Goal: Information Seeking & Learning: Learn about a topic

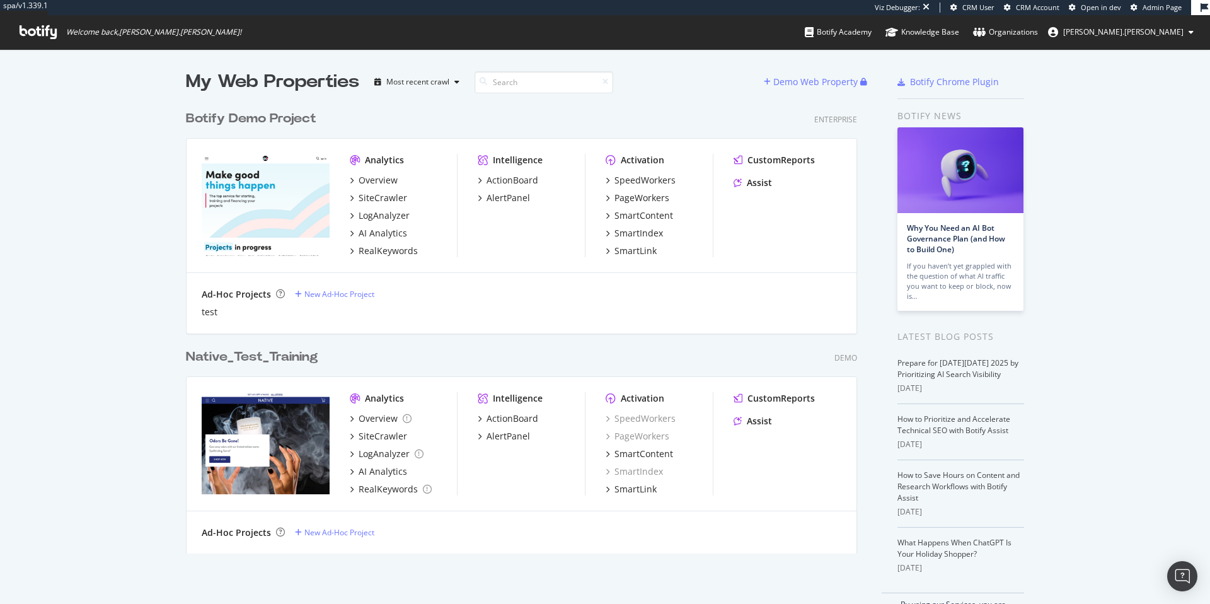
scroll to position [594, 1191]
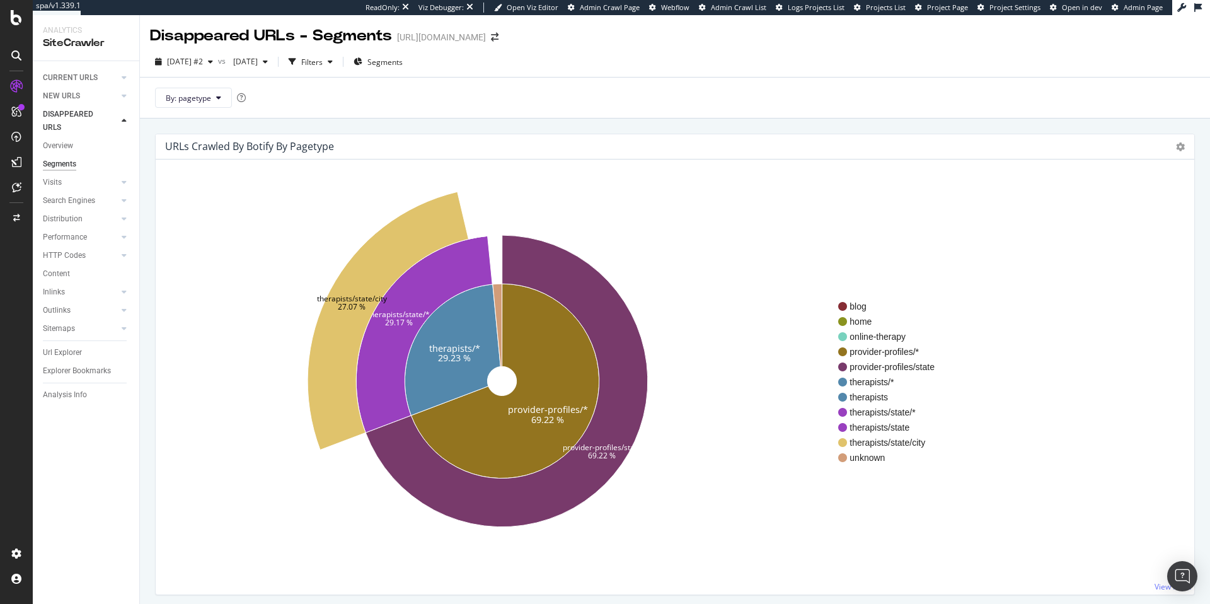
click at [125, 123] on icon at bounding box center [124, 121] width 5 height 8
click at [868, 228] on div "blog home online-therapy provider-profiles/* provider-profiles/state therapists…" at bounding box center [1011, 382] width 346 height 405
click at [258, 60] on span "2025 Sep. 20th" at bounding box center [243, 61] width 30 height 11
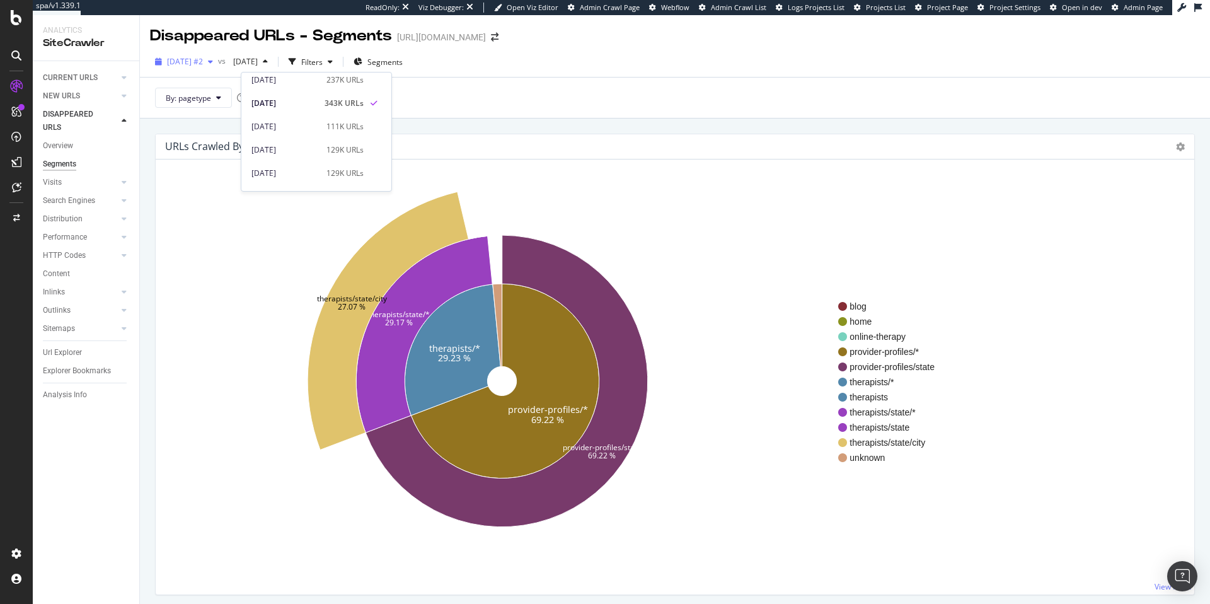
click at [203, 63] on span "[DATE] #2" at bounding box center [185, 61] width 36 height 11
click at [219, 108] on div "[DATE] #2" at bounding box center [201, 106] width 66 height 11
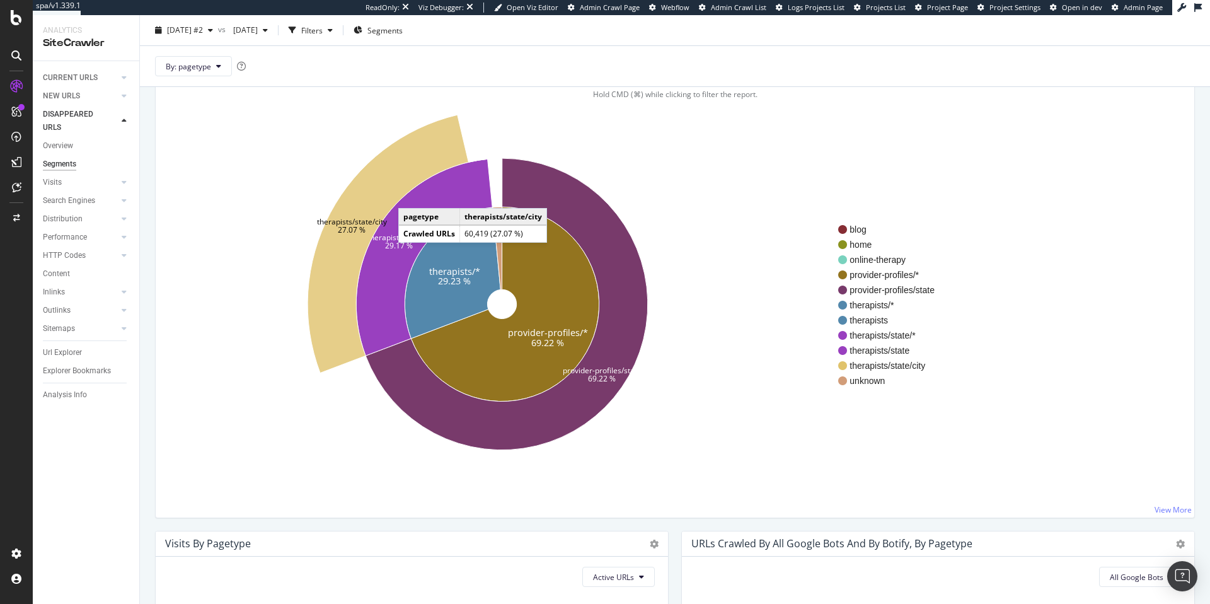
scroll to position [91, 0]
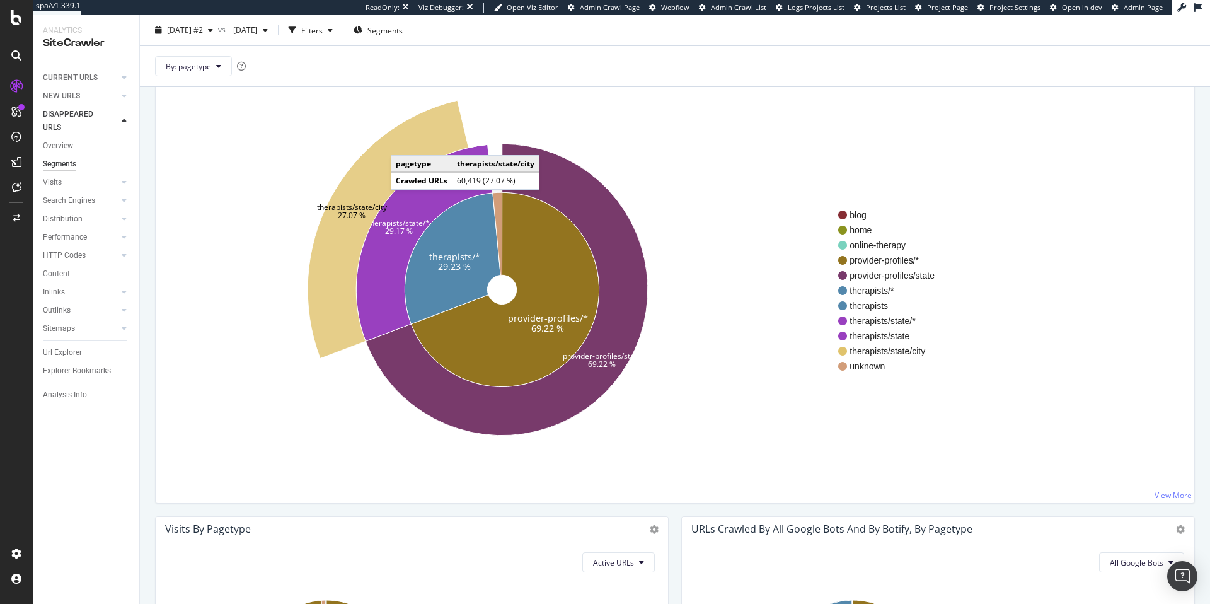
click at [403, 142] on icon at bounding box center [387, 229] width 161 height 258
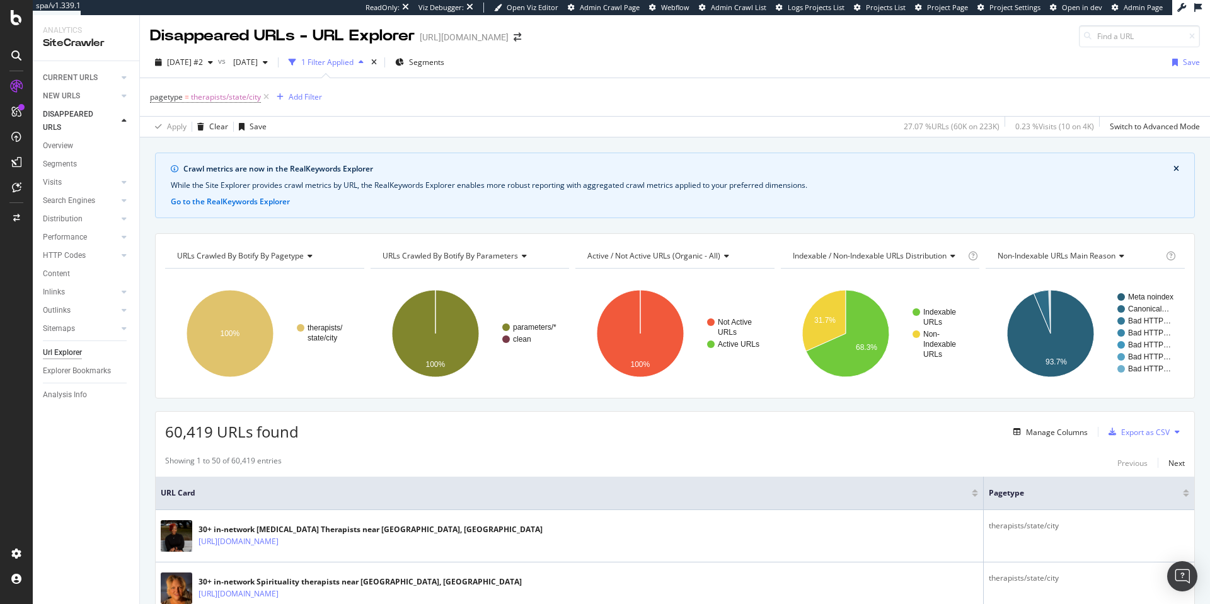
click at [954, 129] on div "27.07 % URLs ( 60K on 223K )" at bounding box center [952, 126] width 96 height 11
click at [1036, 123] on div "0.23 % Visits ( 10 on 4K )" at bounding box center [1054, 126] width 79 height 11
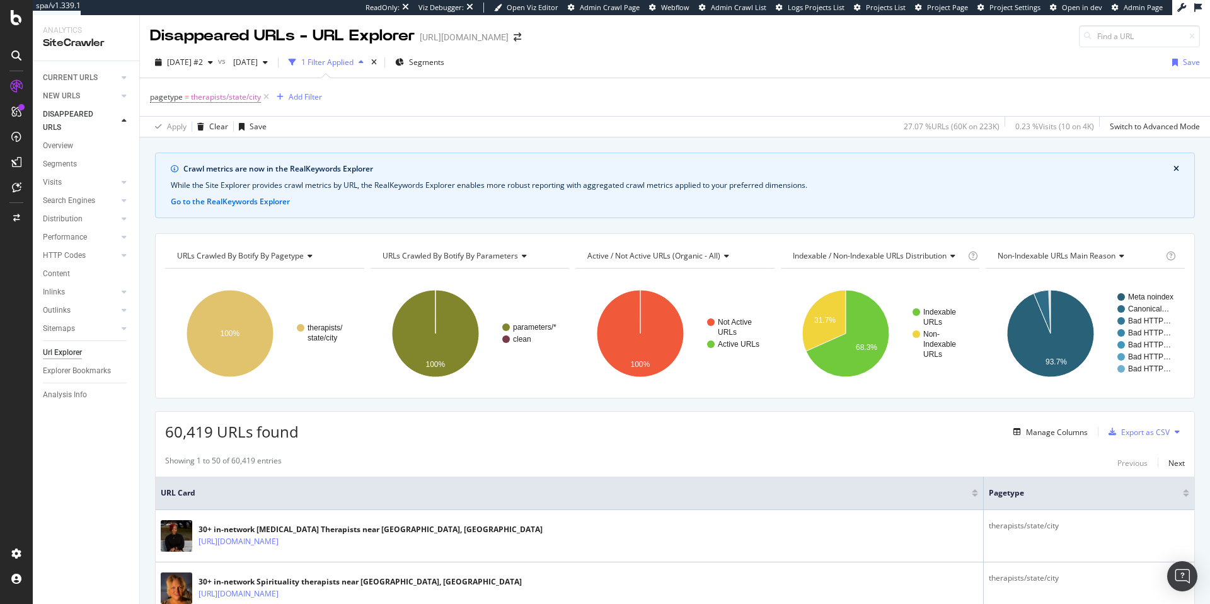
click at [951, 130] on div "27.07 % URLs ( 60K on 223K )" at bounding box center [952, 126] width 96 height 11
click at [1040, 123] on div "0.23 % Visits ( 10 on 4K )" at bounding box center [1054, 126] width 79 height 11
click at [203, 63] on span "[DATE] #2" at bounding box center [185, 62] width 36 height 11
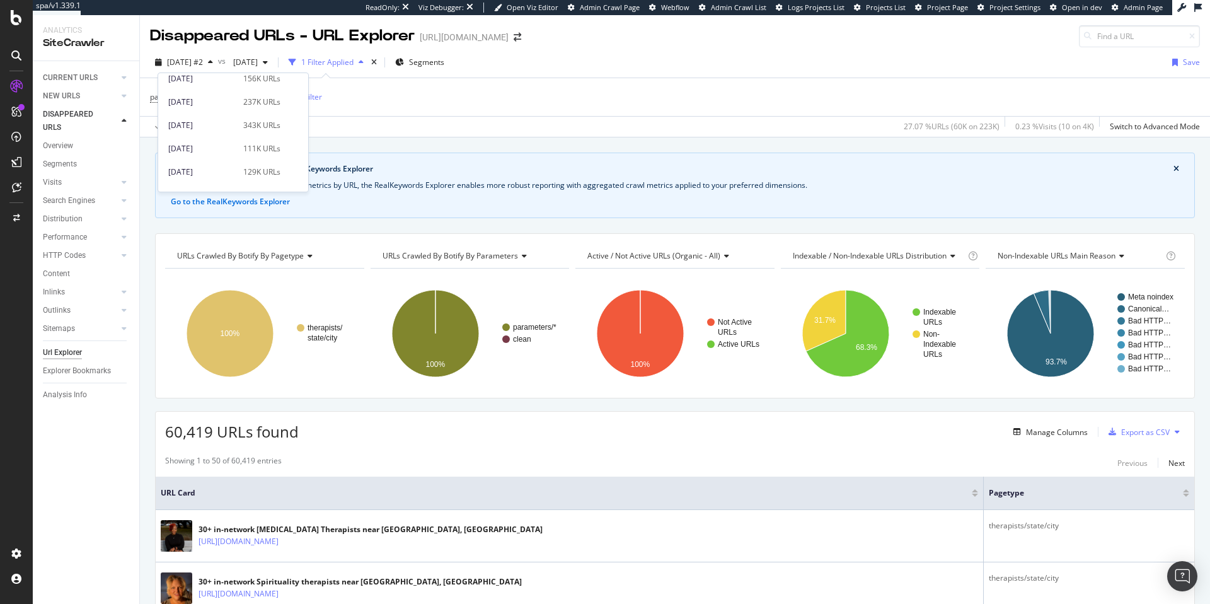
scroll to position [89, 0]
click at [234, 109] on div "2025 Sep. 20th 343K URLs" at bounding box center [224, 111] width 112 height 11
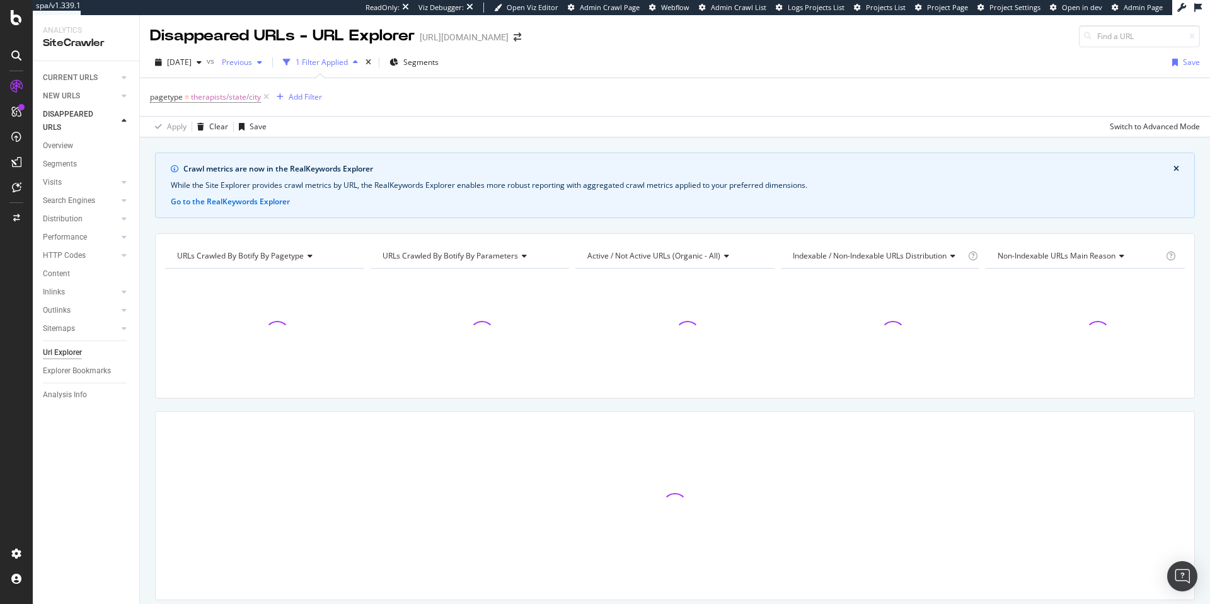
click at [252, 66] on span "Previous" at bounding box center [234, 62] width 35 height 11
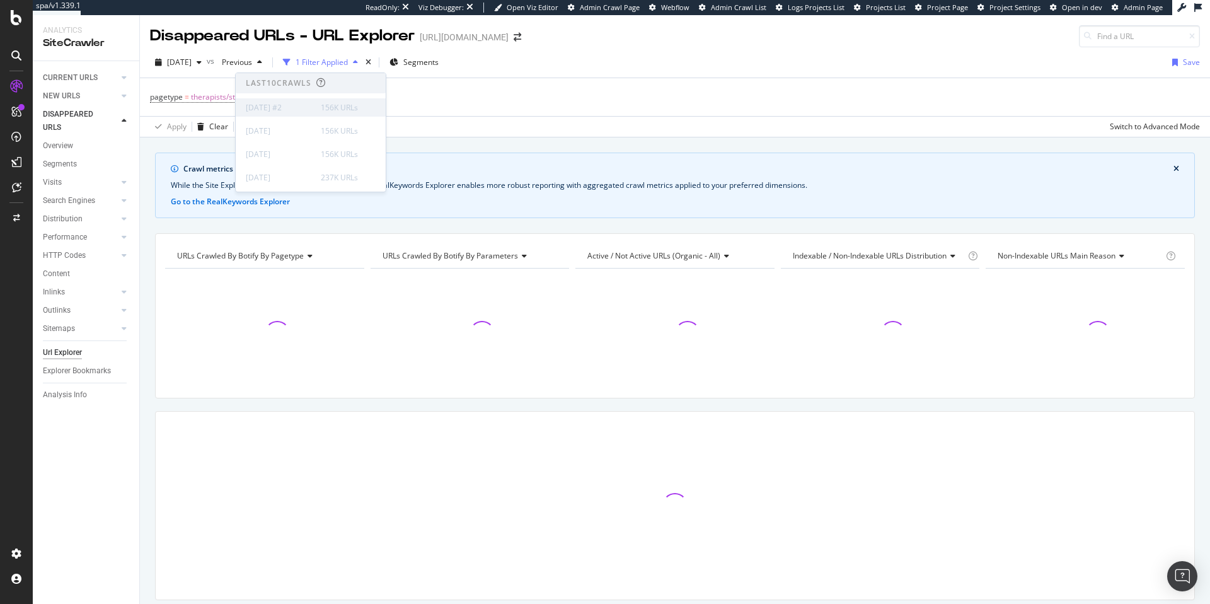
click at [288, 113] on div "2025 Oct. 9th #2 156K URLs" at bounding box center [311, 107] width 150 height 18
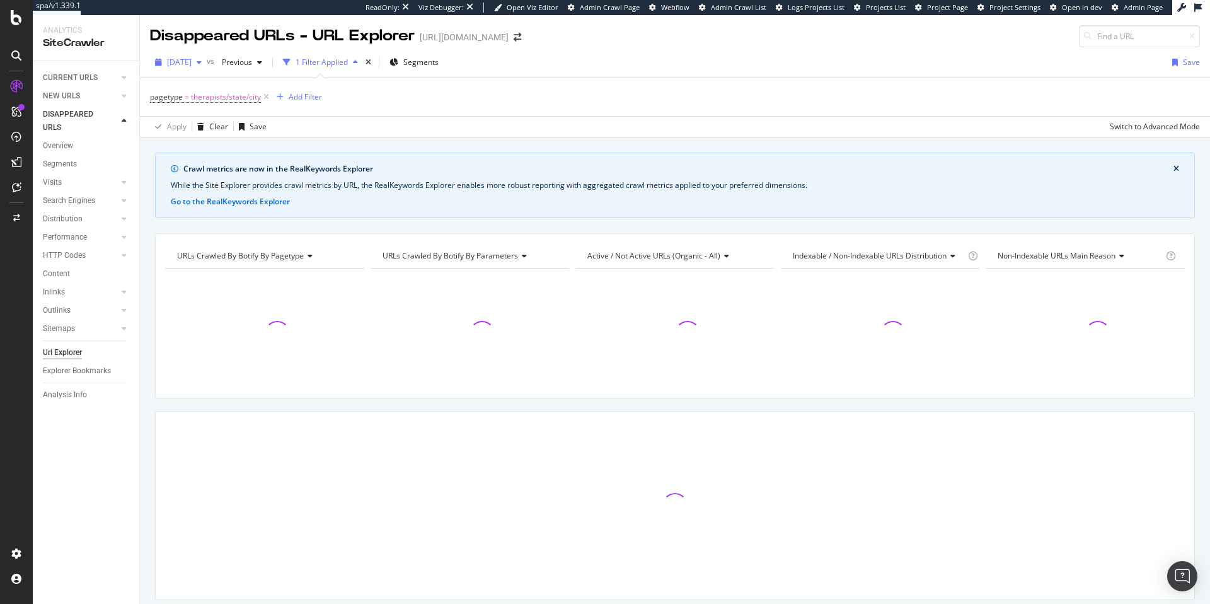
click at [192, 64] on span "2025 Sep. 20th" at bounding box center [179, 62] width 25 height 11
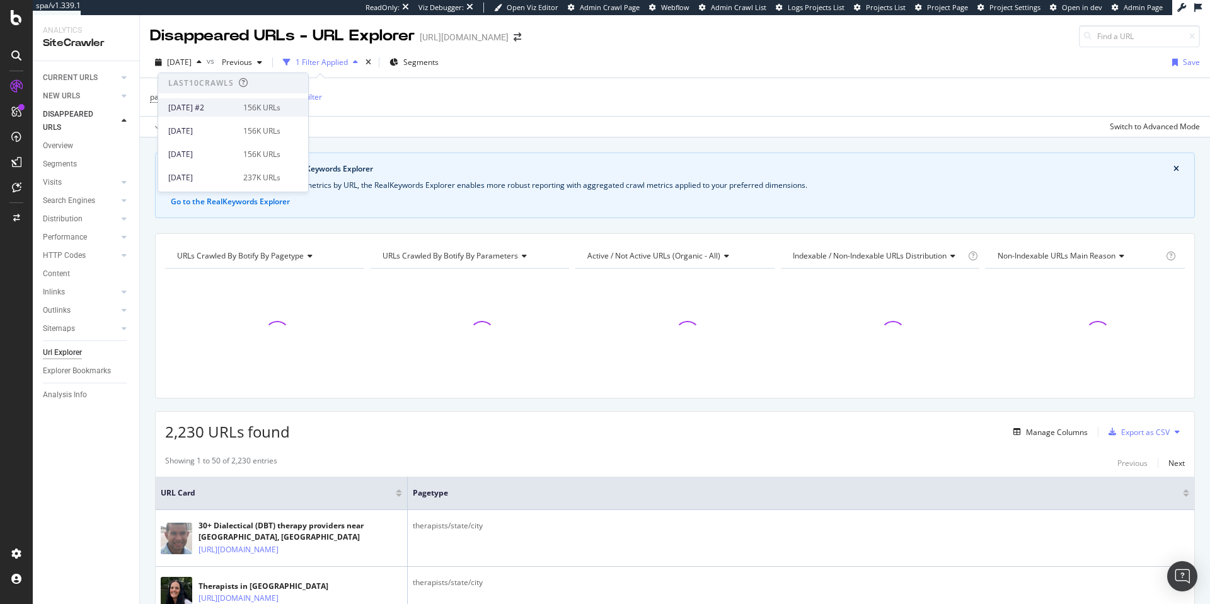
click at [220, 108] on div "[DATE] #2" at bounding box center [201, 107] width 67 height 11
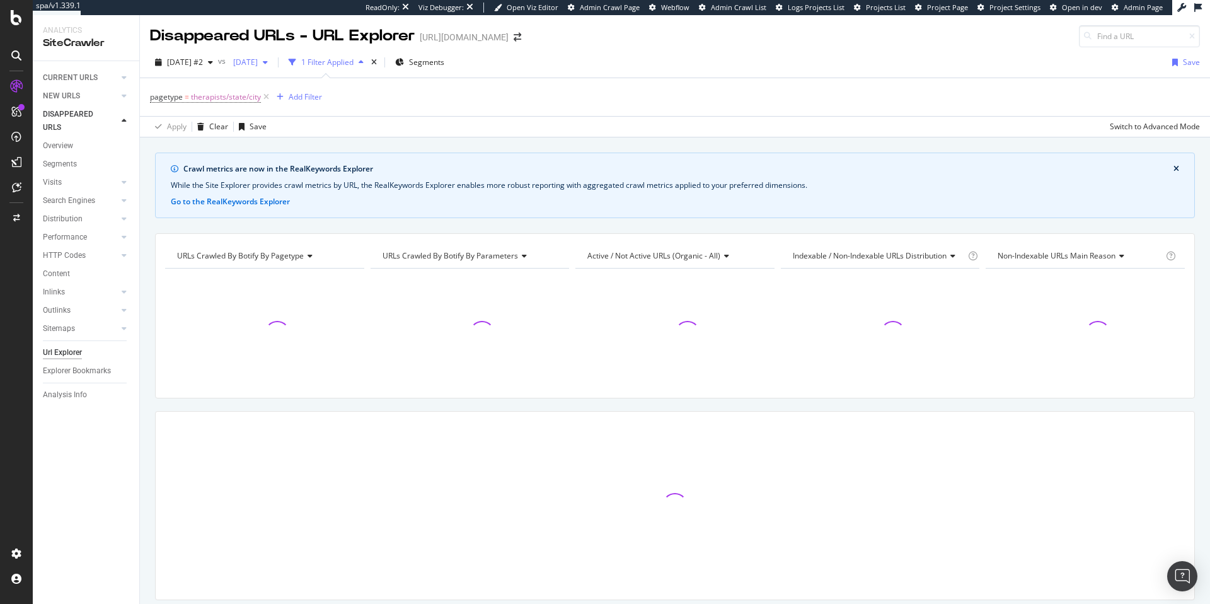
click at [258, 64] on span "2025 Sep. 6th" at bounding box center [243, 62] width 30 height 11
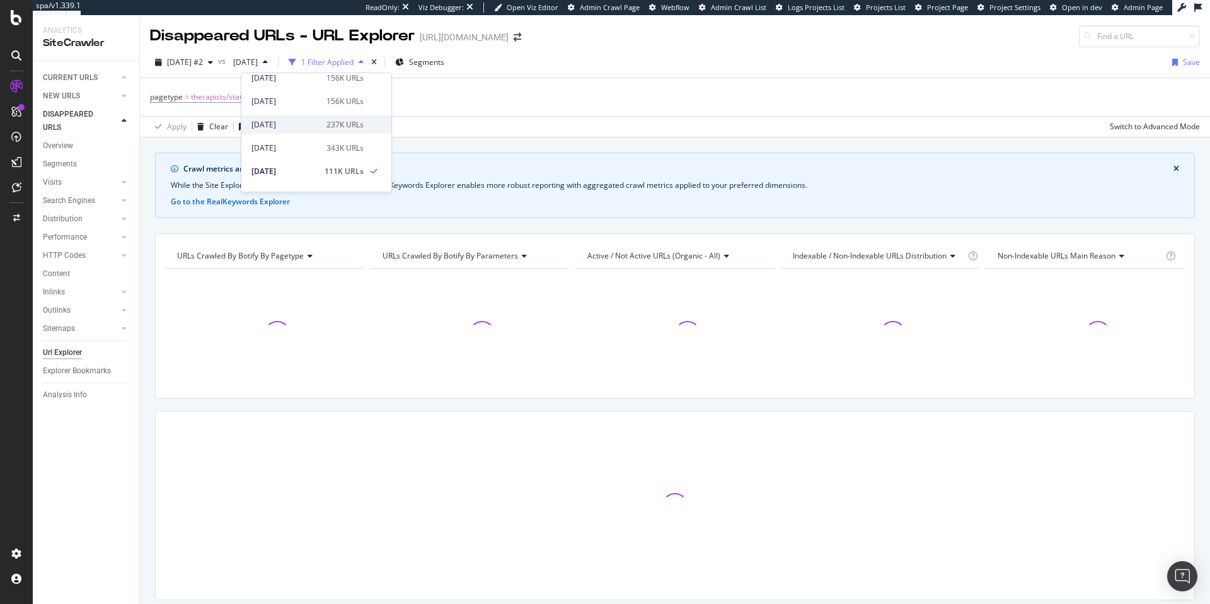
scroll to position [106, 0]
click at [350, 99] on div "343K URLs" at bounding box center [344, 94] width 37 height 11
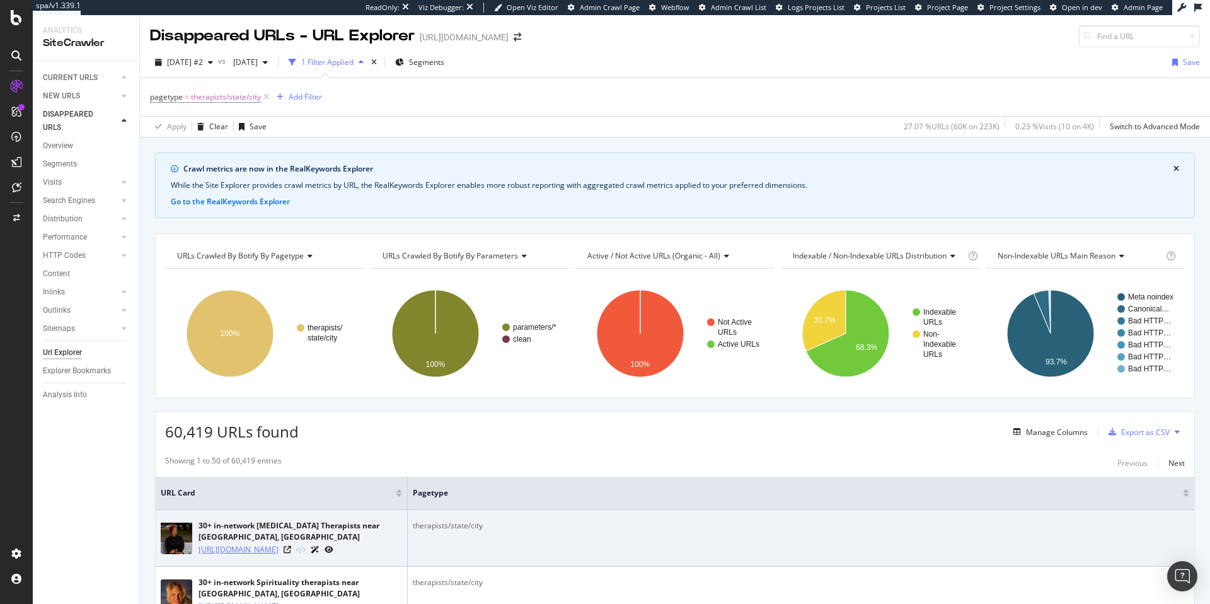
scroll to position [244, 0]
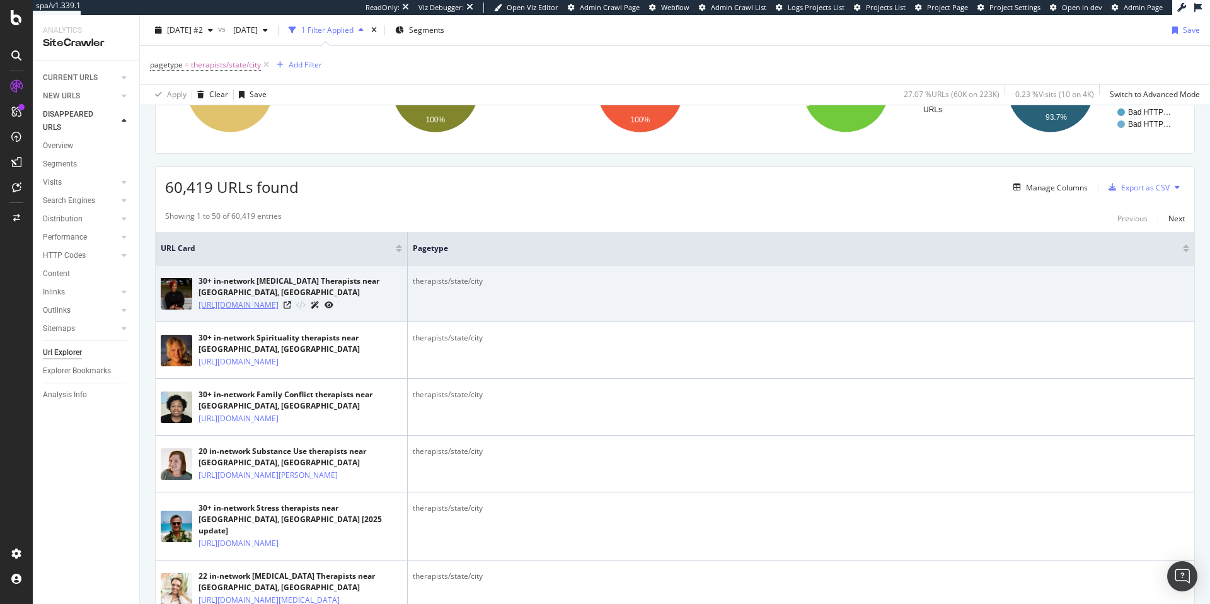
click at [268, 311] on link "https://www.rula.com/therapists/va/chesapeake?specialization=Weight+Loss" at bounding box center [238, 305] width 80 height 13
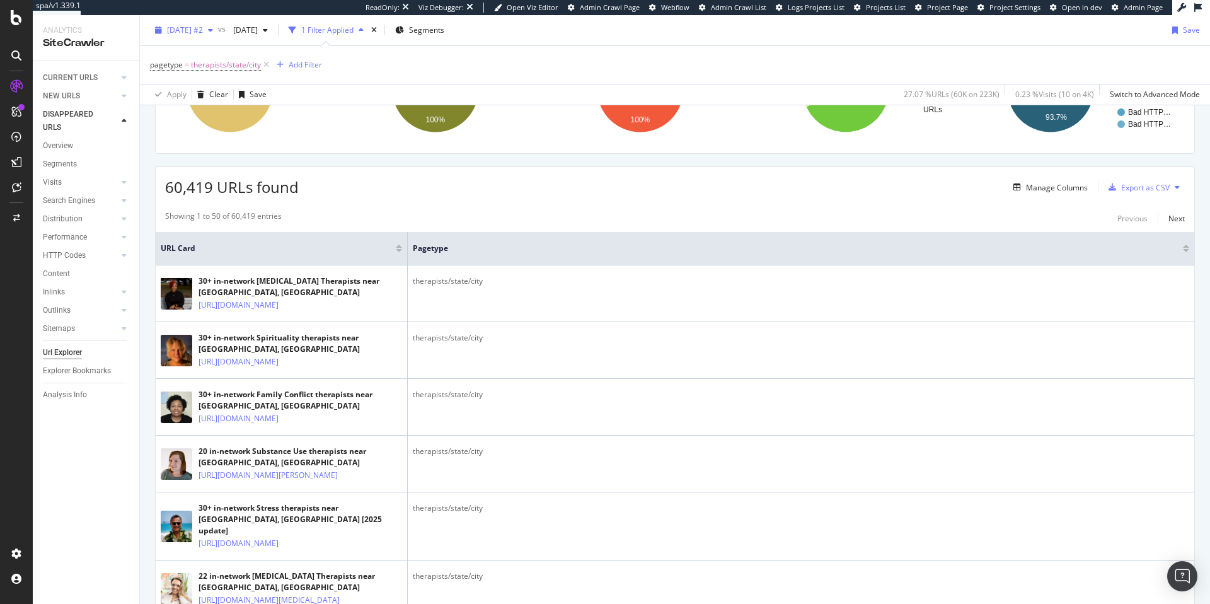
click at [203, 33] on span "[DATE] #2" at bounding box center [185, 30] width 36 height 11
click at [258, 30] on span "2025 Sep. 20th" at bounding box center [243, 30] width 30 height 11
click at [304, 93] on div "2025 Oct. 9th" at bounding box center [284, 98] width 67 height 11
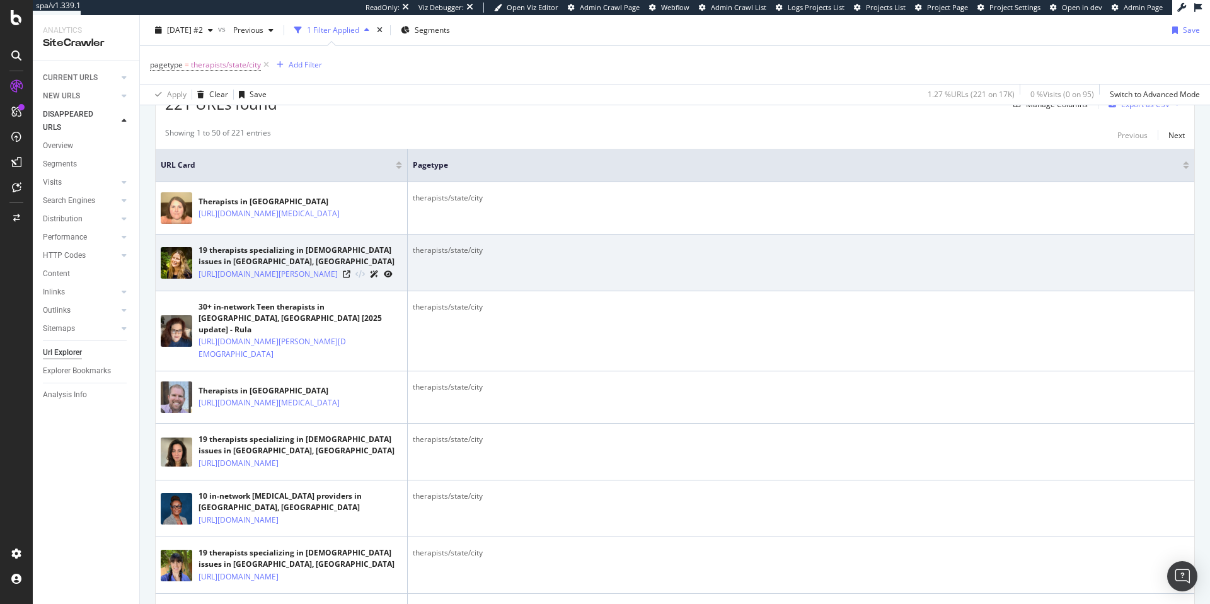
scroll to position [340, 0]
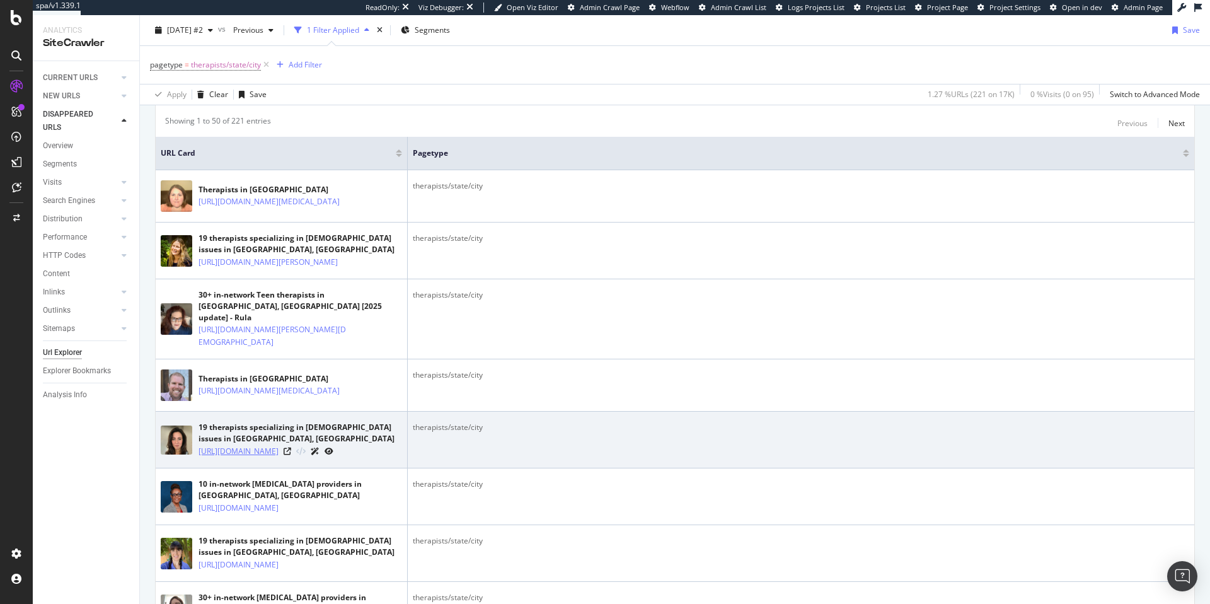
click at [277, 457] on link "https://www.rula.com/therapists/or/albany?specialization=LGBTQIA%2B" at bounding box center [238, 451] width 80 height 13
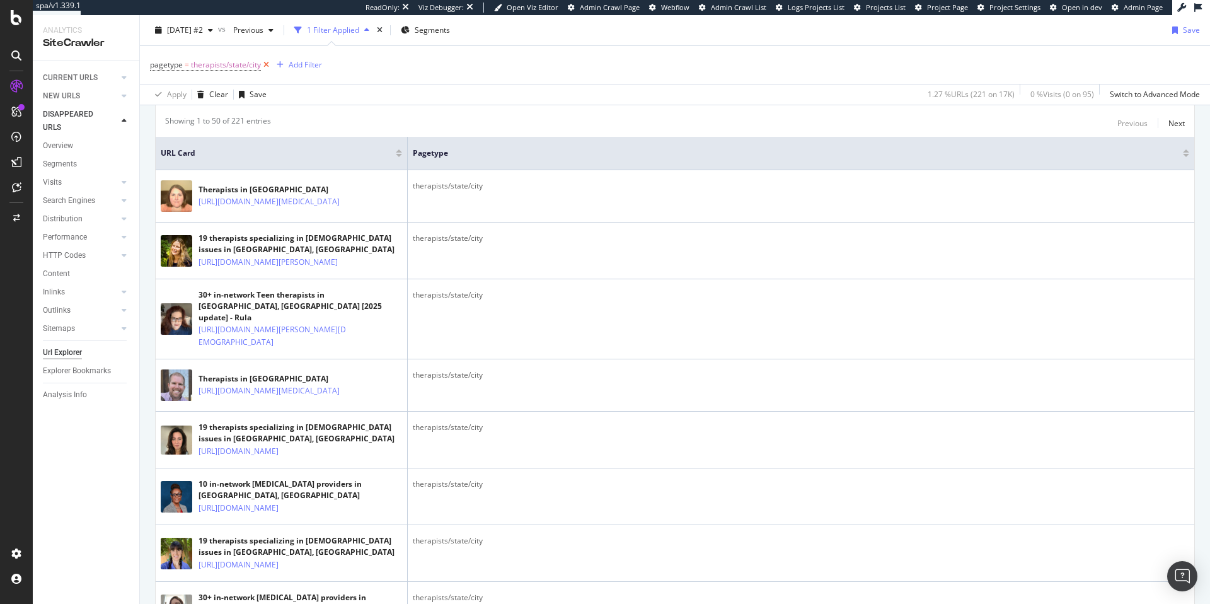
click at [267, 65] on icon at bounding box center [266, 65] width 11 height 13
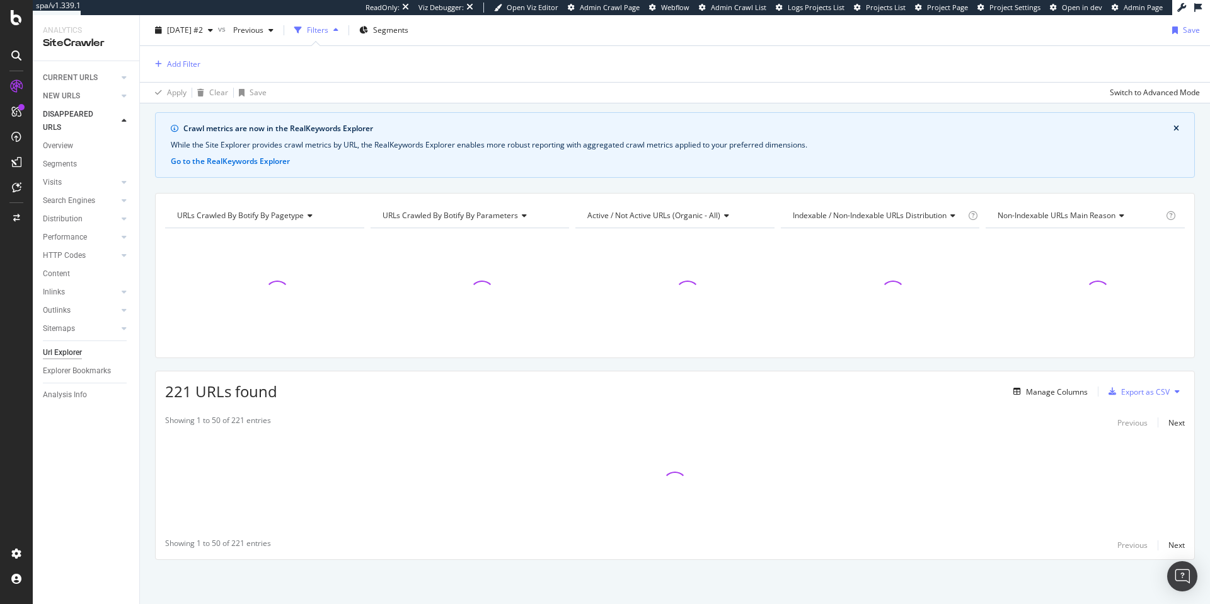
scroll to position [38, 0]
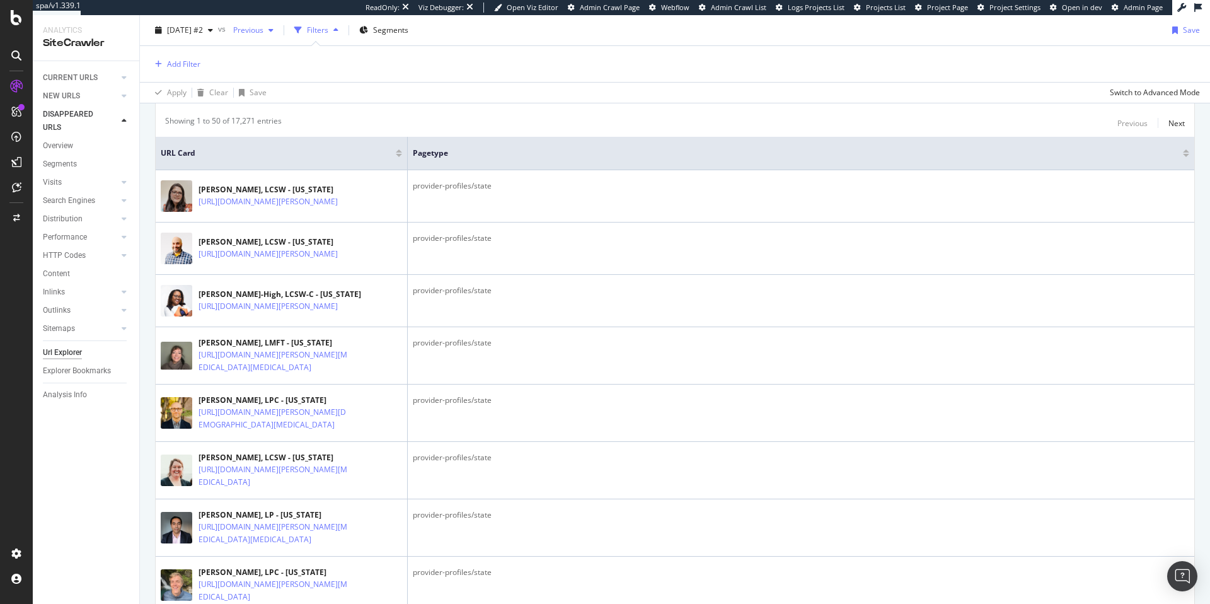
click at [263, 28] on span "Previous" at bounding box center [245, 30] width 35 height 11
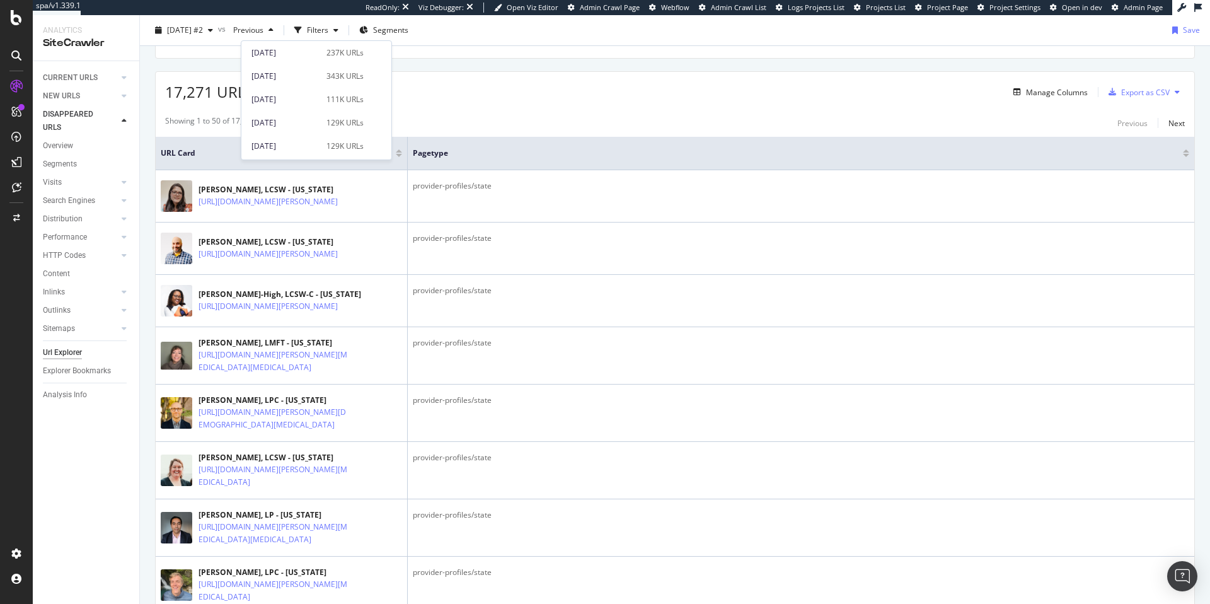
scroll to position [80, 0]
click at [339, 83] on div "343K URLs" at bounding box center [344, 88] width 37 height 11
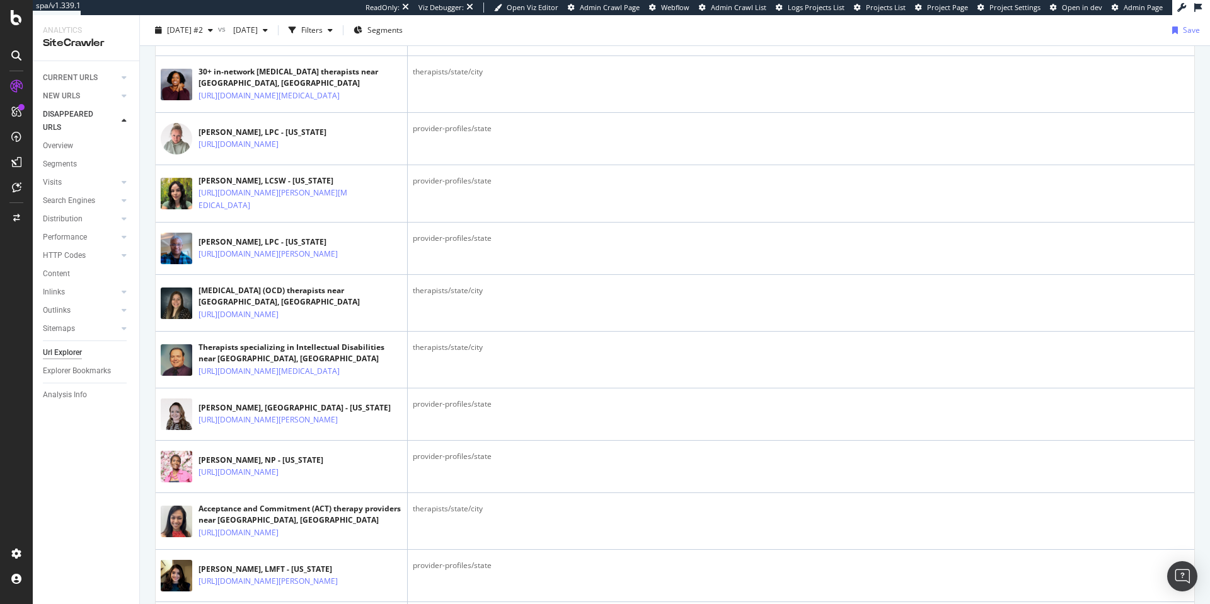
scroll to position [1171, 0]
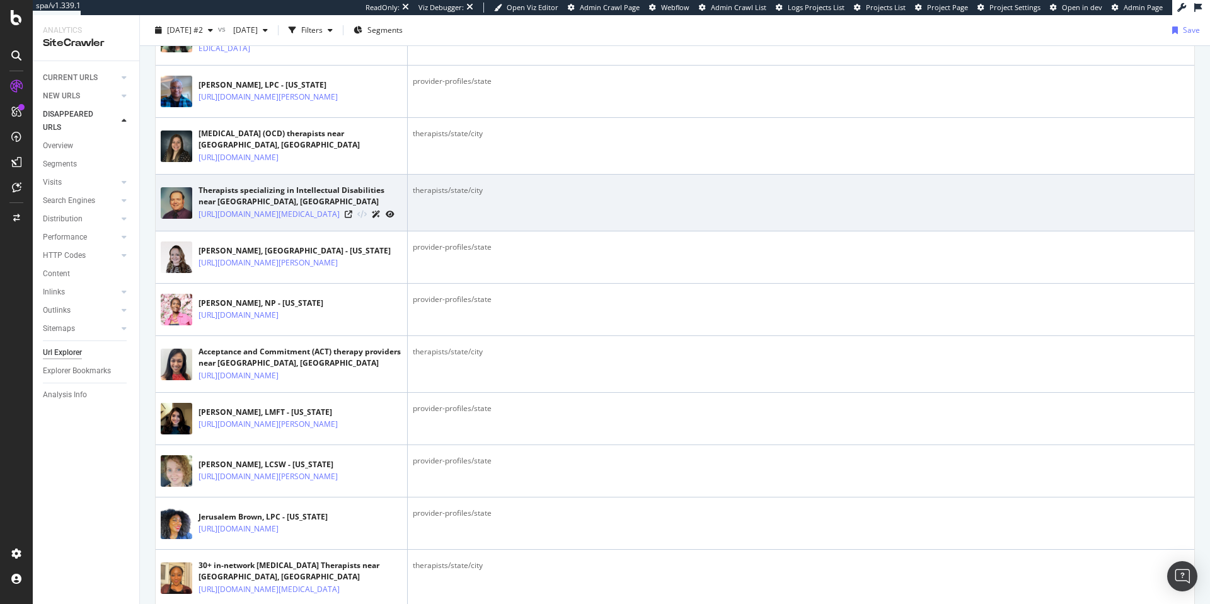
click at [394, 218] on icon at bounding box center [390, 214] width 9 height 8
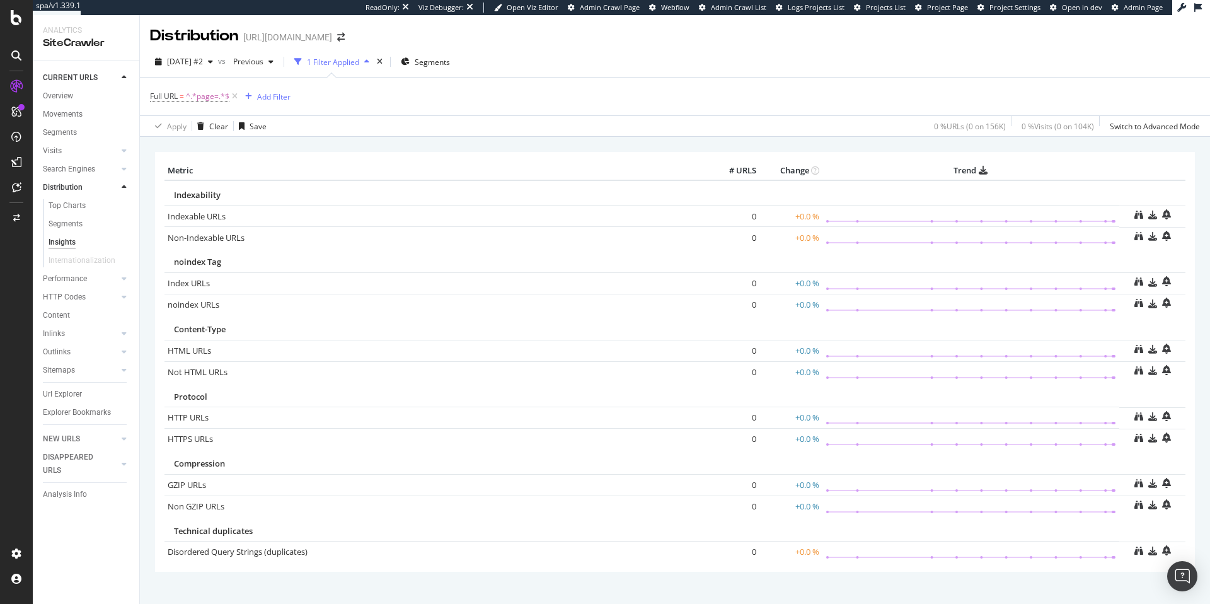
click at [419, 131] on div "Apply Clear Save 0 % URLs ( 0 on 156K ) 0 % Visits ( 0 on 104K ) Switch to Adva…" at bounding box center [675, 125] width 1070 height 21
click at [69, 474] on div "Settings" at bounding box center [65, 486] width 53 height 10
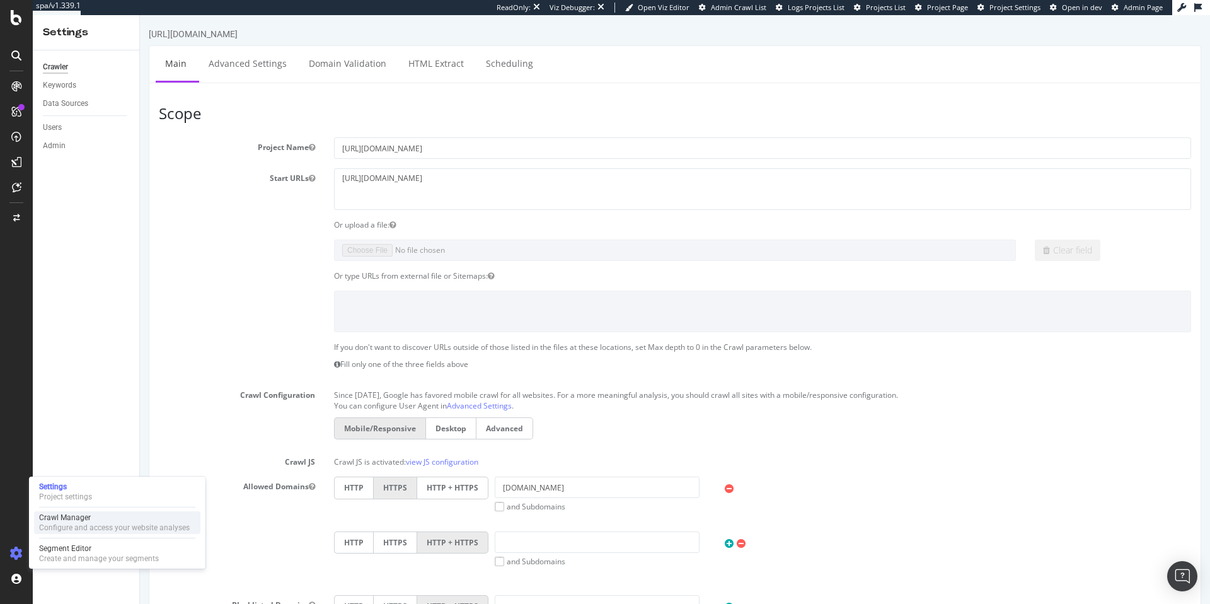
click at [77, 474] on div "Configure and access your website analyses" at bounding box center [114, 527] width 151 height 10
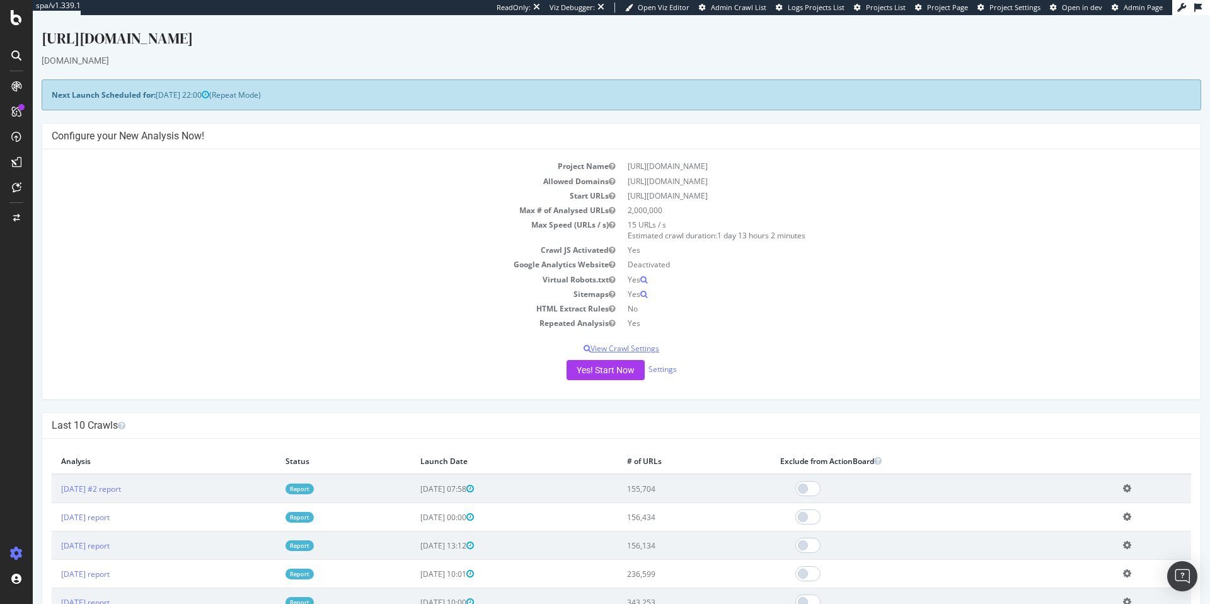
click at [643, 347] on p "View Crawl Settings" at bounding box center [621, 348] width 1139 height 11
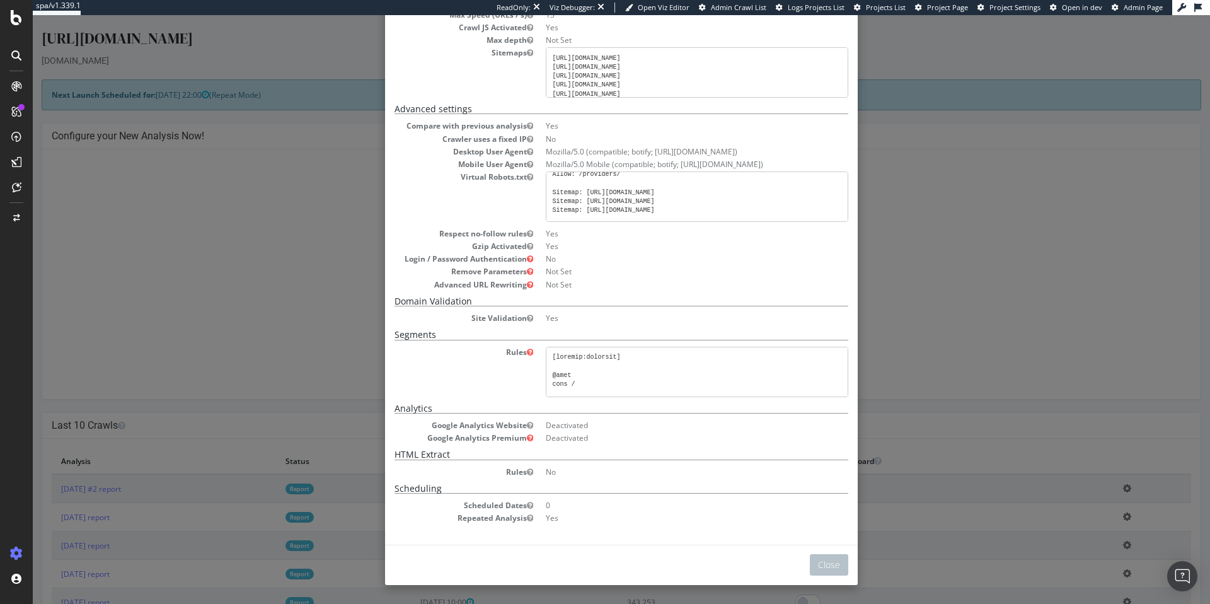
scroll to position [62, 0]
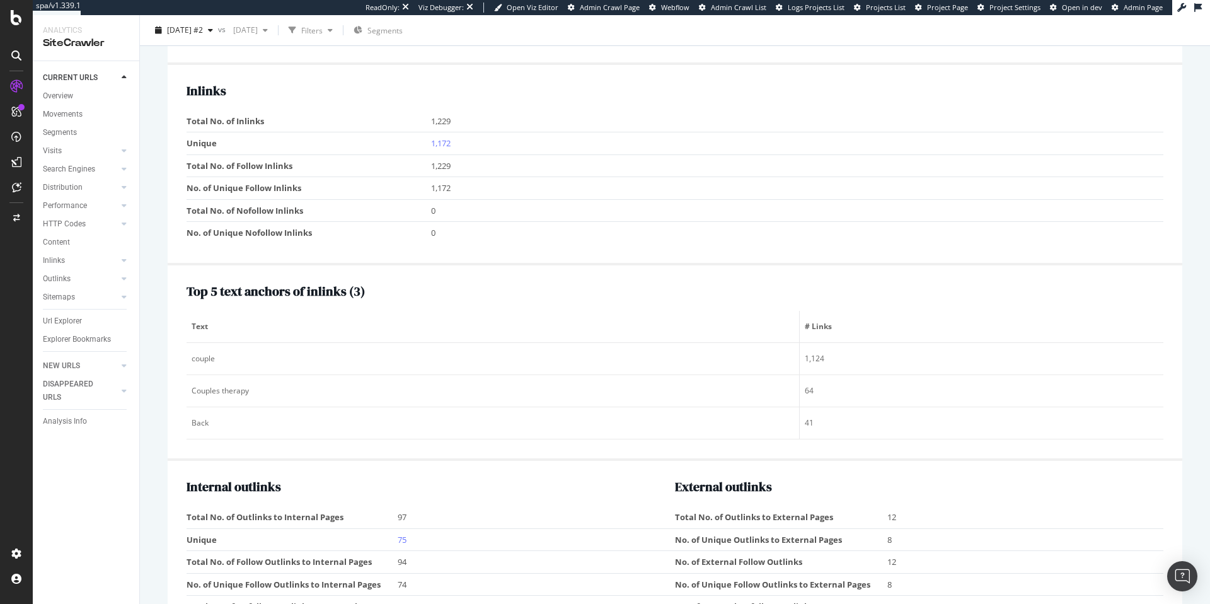
scroll to position [1643, 0]
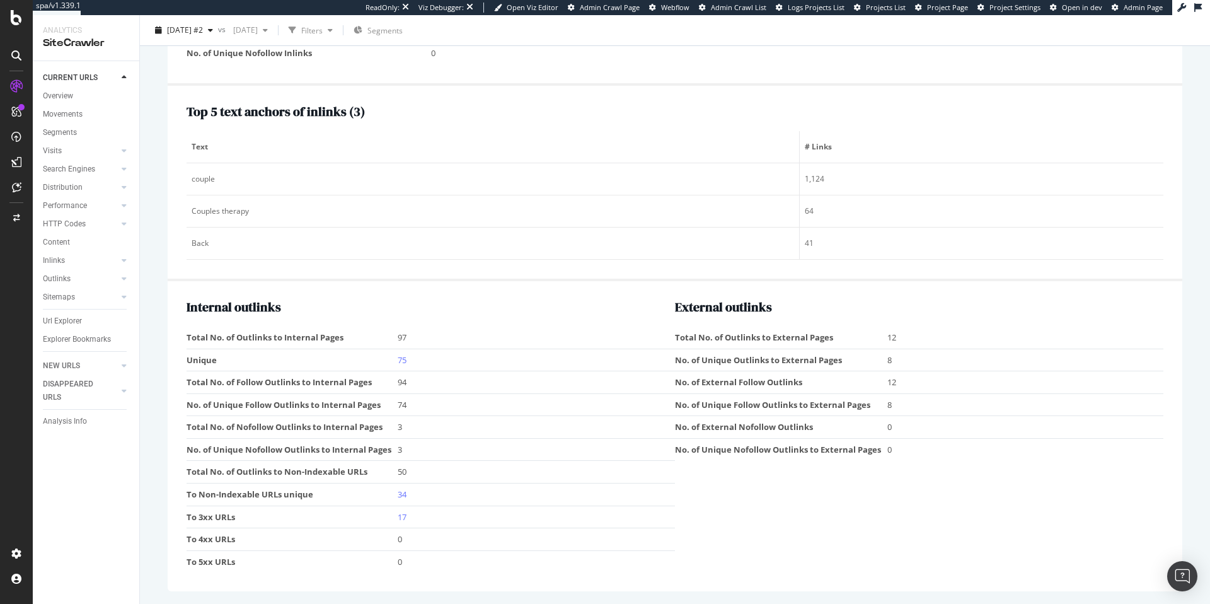
click at [477, 474] on td "34" at bounding box center [536, 494] width 277 height 23
click at [409, 474] on td "34" at bounding box center [536, 494] width 277 height 23
click at [401, 359] on link "75" at bounding box center [402, 359] width 9 height 11
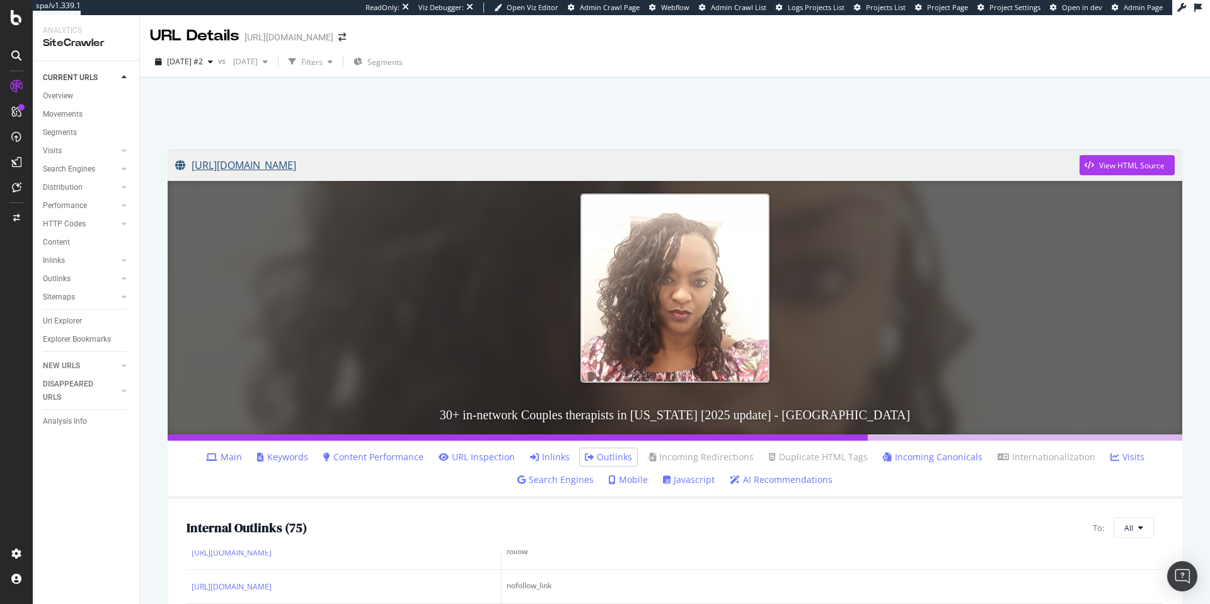
click at [382, 165] on link "https://www.rula.com/therapists/oh?care_group=Couples" at bounding box center [627, 165] width 904 height 32
click at [881, 120] on div at bounding box center [675, 110] width 1040 height 54
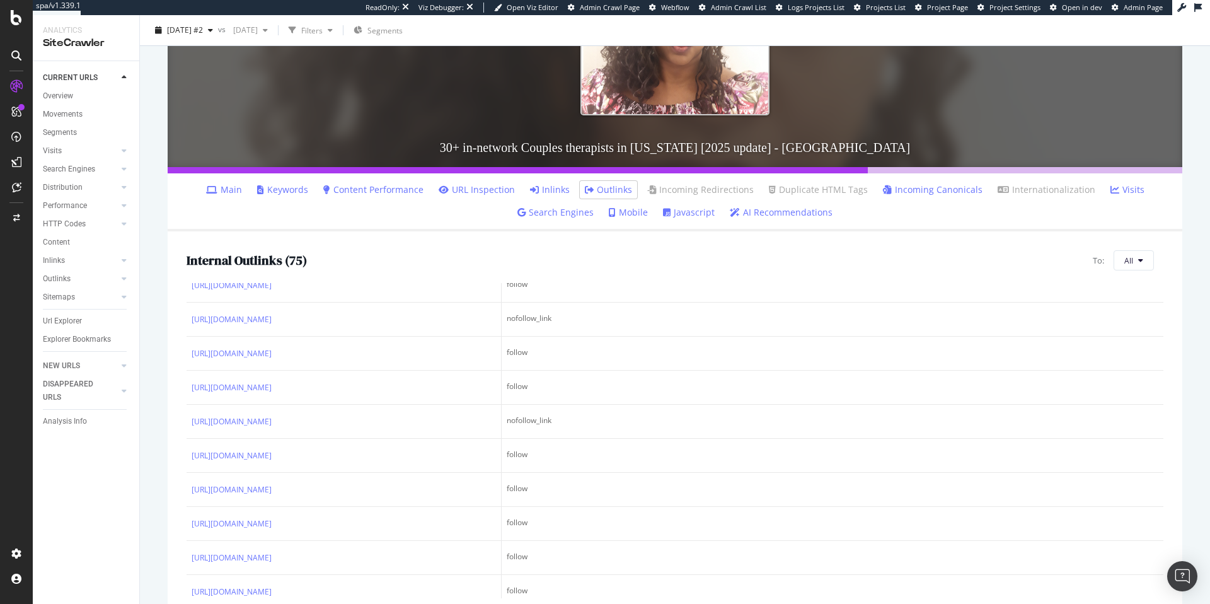
scroll to position [273, 0]
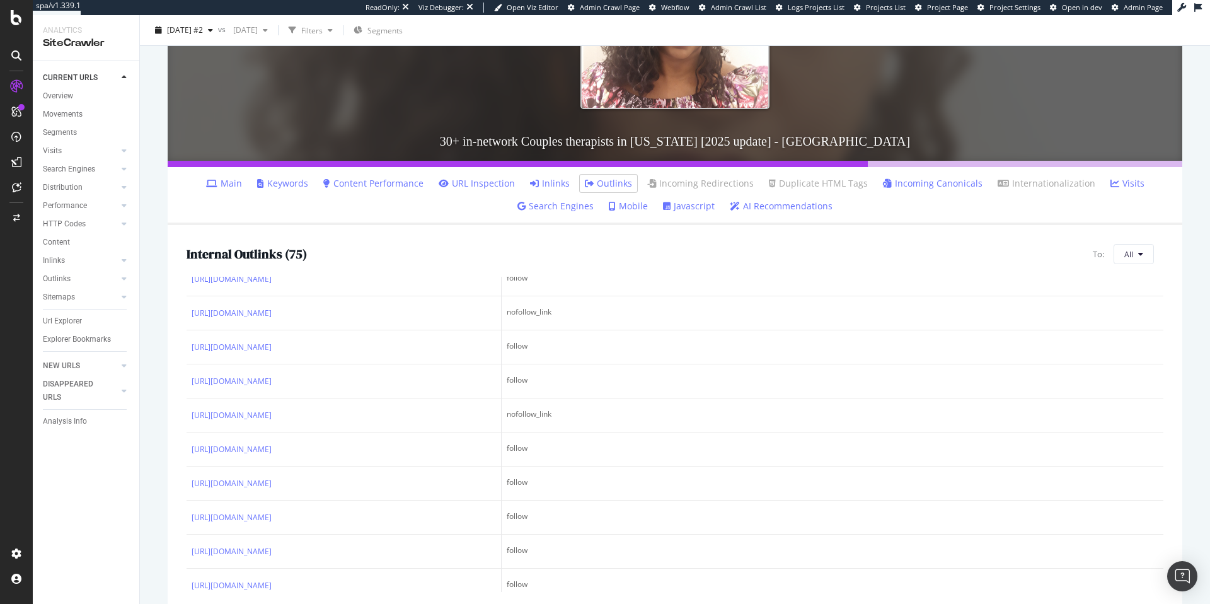
click at [228, 30] on span "vs" at bounding box center [223, 28] width 10 height 11
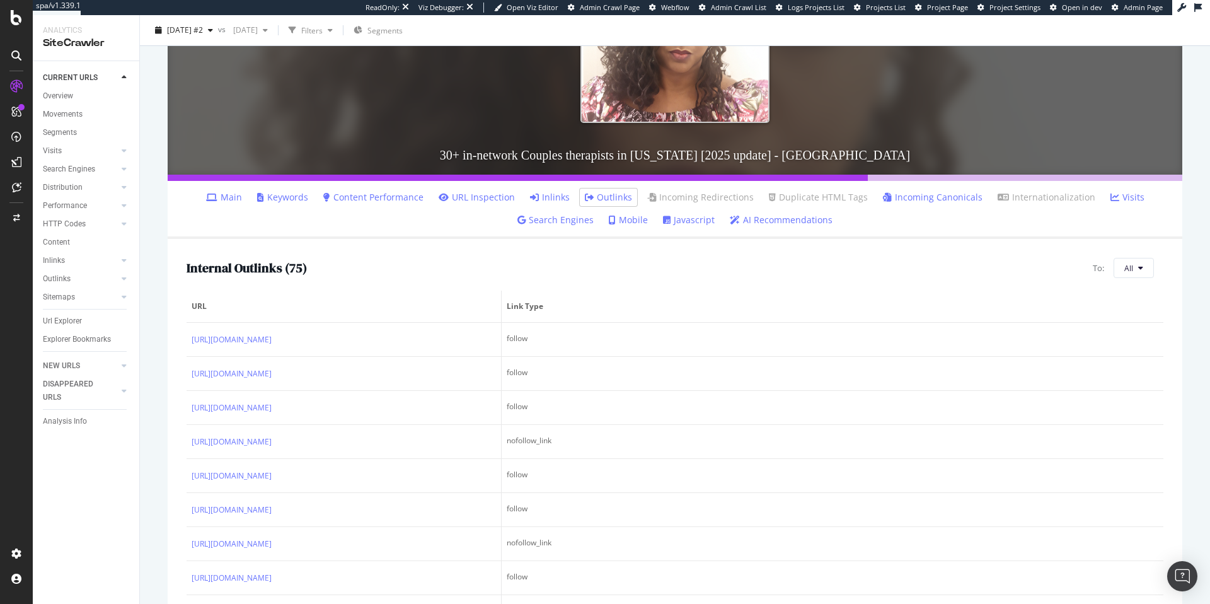
scroll to position [0, 0]
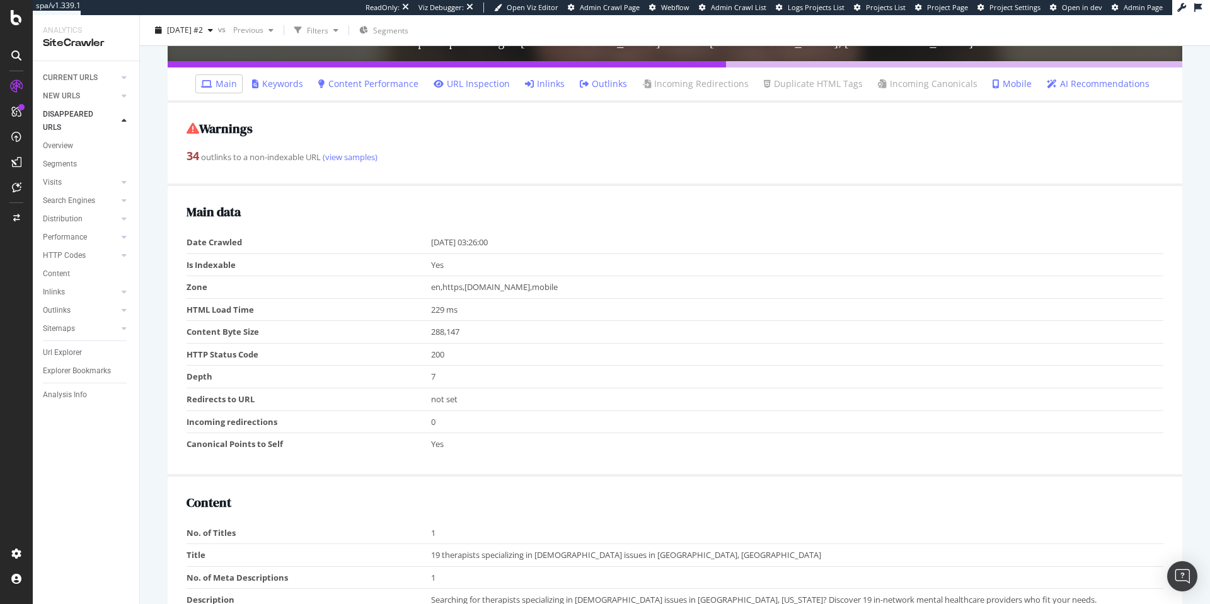
scroll to position [371, 0]
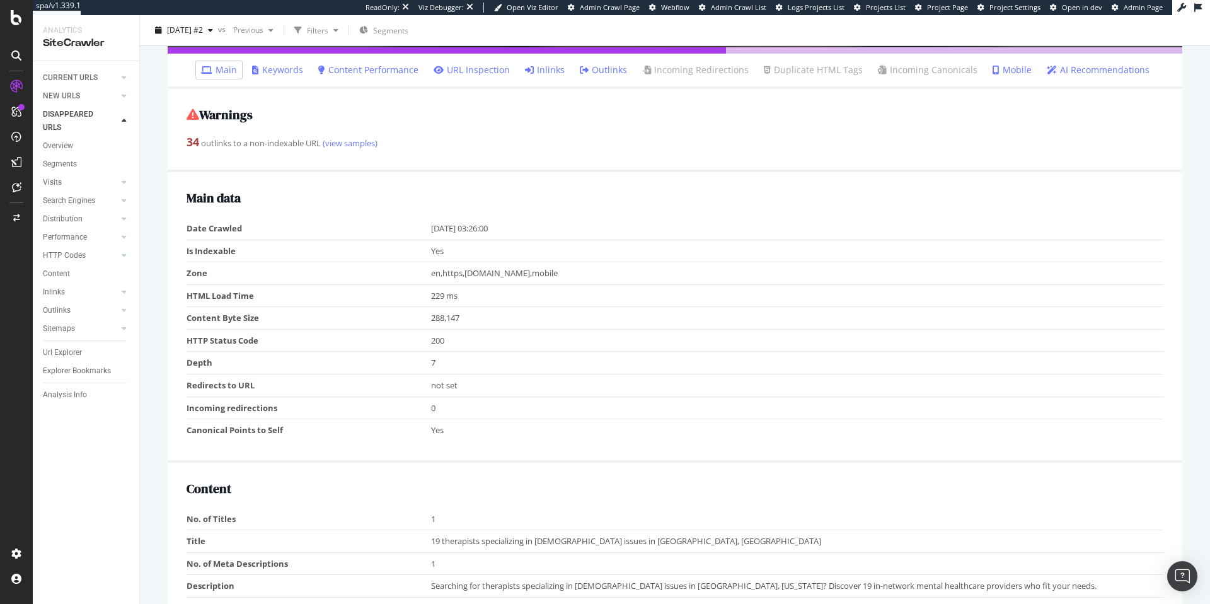
click at [543, 72] on link "Inlinks" at bounding box center [545, 70] width 40 height 13
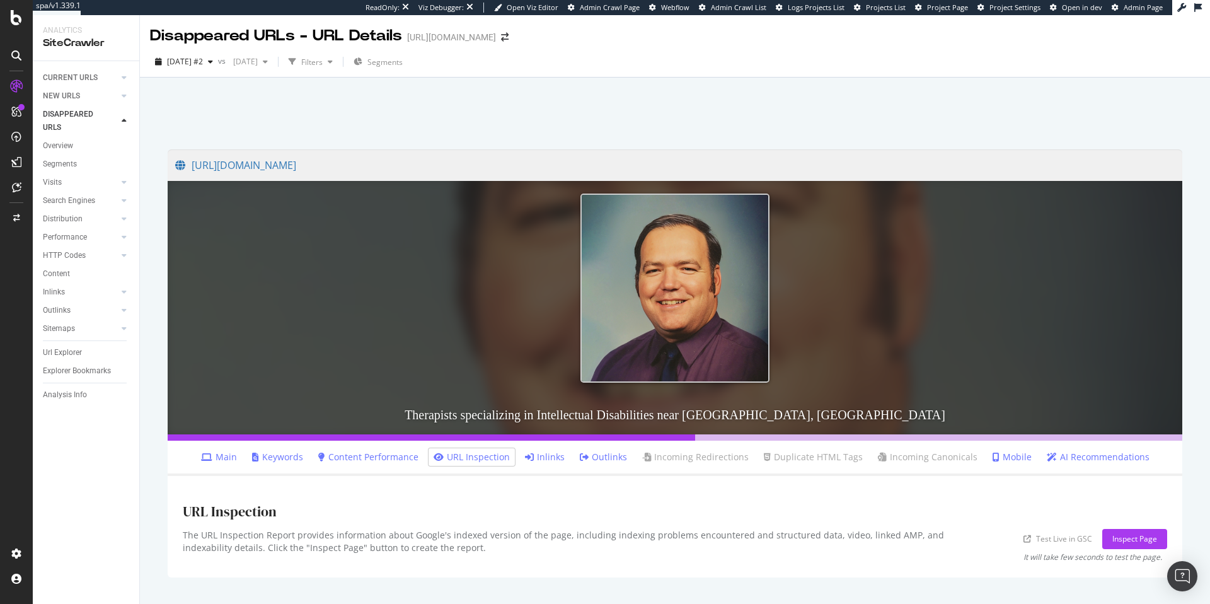
scroll to position [30, 0]
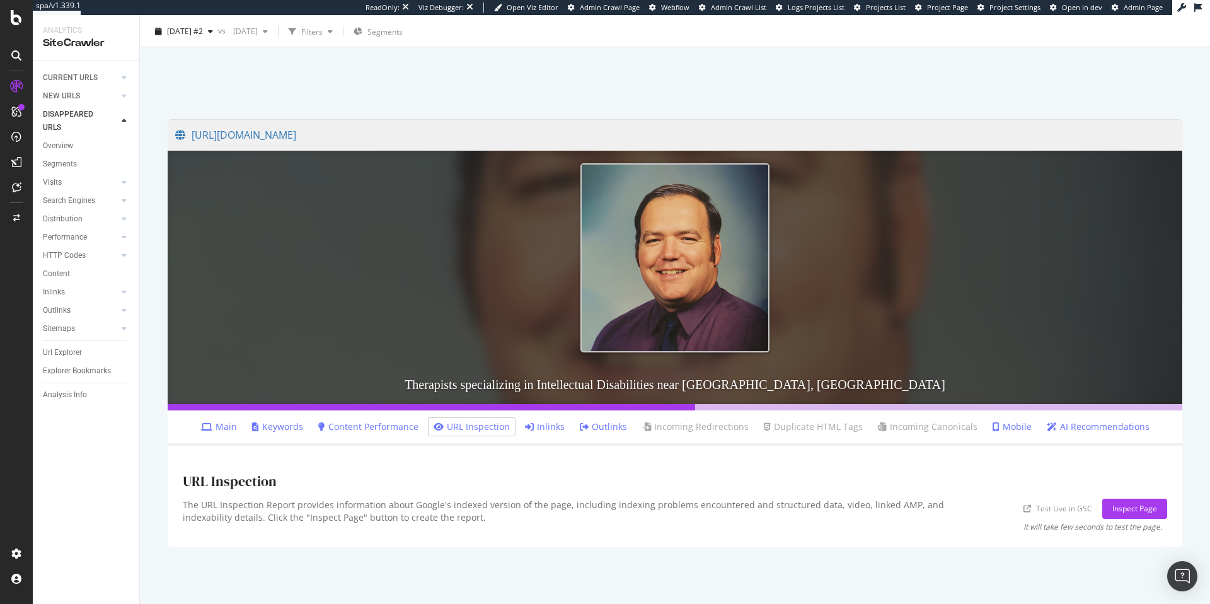
click at [496, 464] on div "URL Inspection" at bounding box center [675, 480] width 984 height 38
click at [547, 427] on link "Inlinks" at bounding box center [545, 426] width 40 height 13
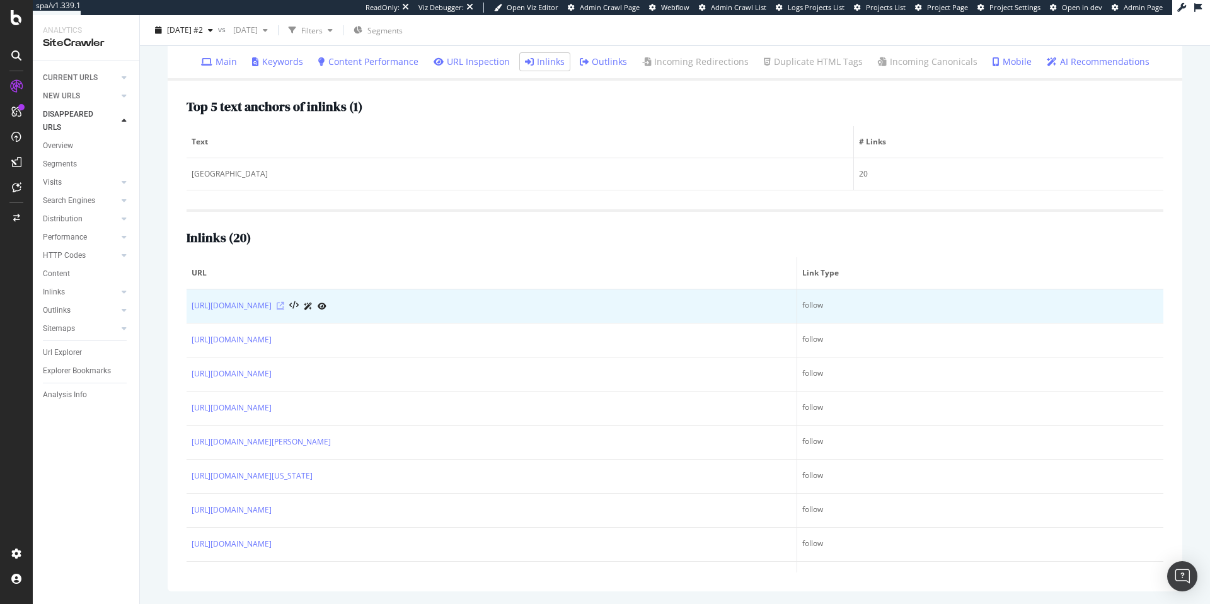
click at [284, 306] on icon at bounding box center [281, 306] width 8 height 8
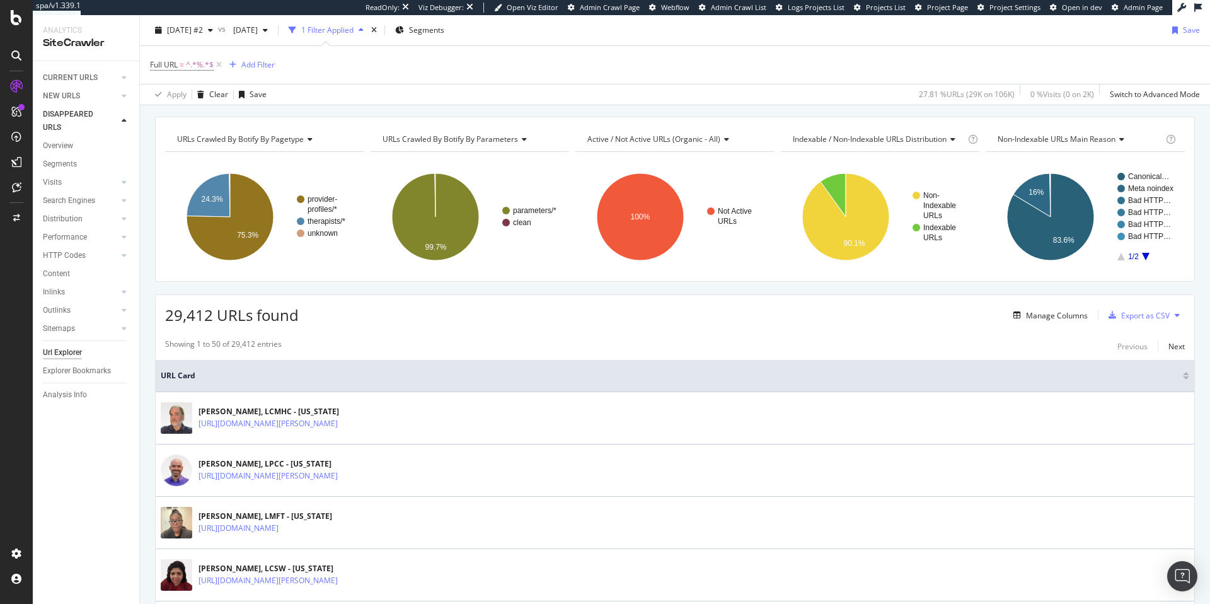
scroll to position [6, 0]
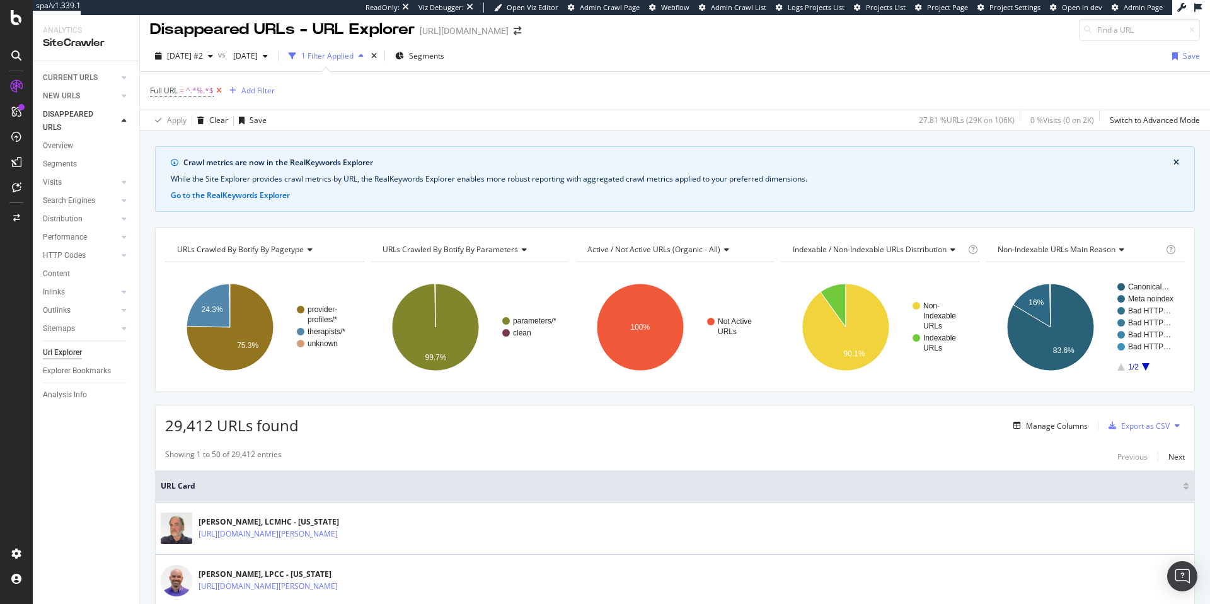
click at [221, 93] on icon at bounding box center [219, 90] width 11 height 13
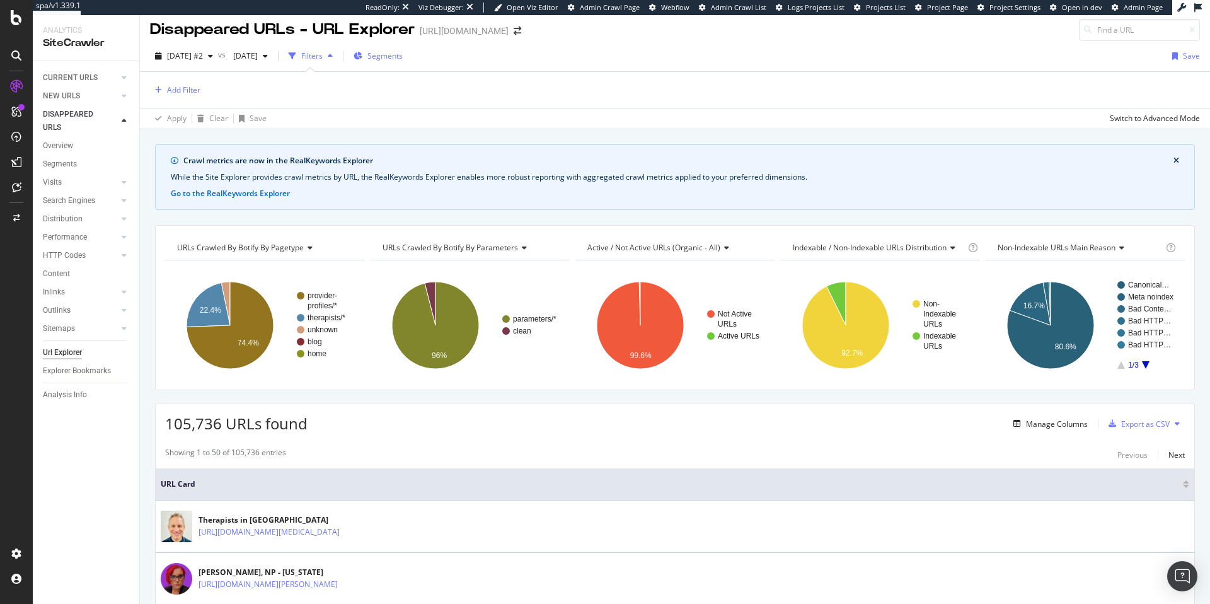
click at [403, 57] on span "Segments" at bounding box center [384, 55] width 35 height 11
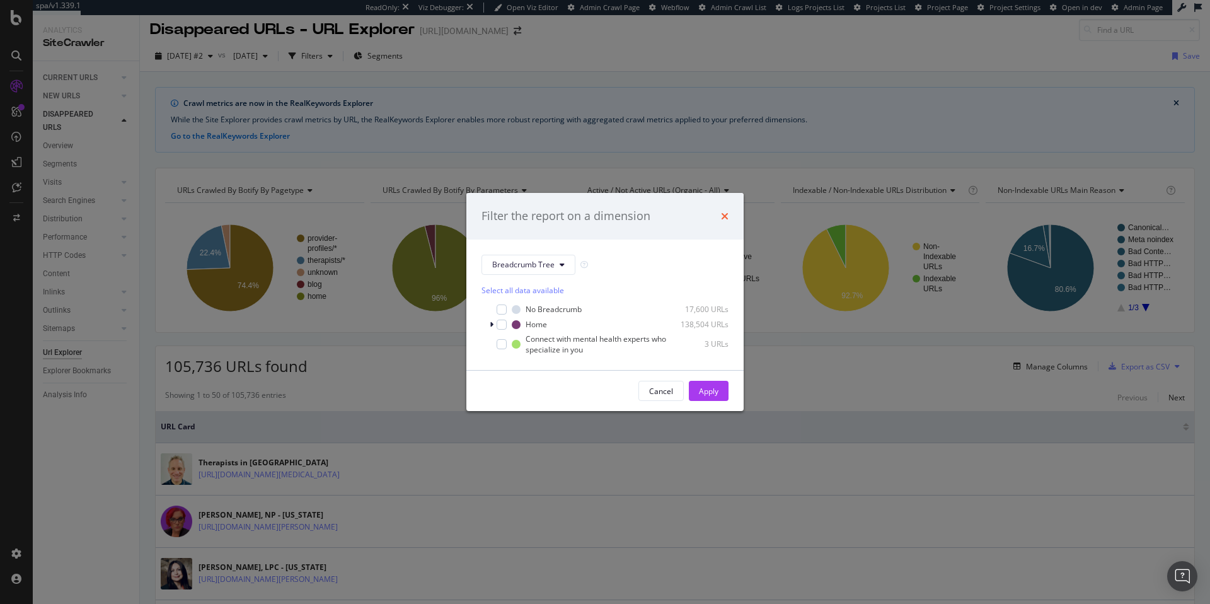
click at [723, 215] on icon "times" at bounding box center [725, 216] width 8 height 10
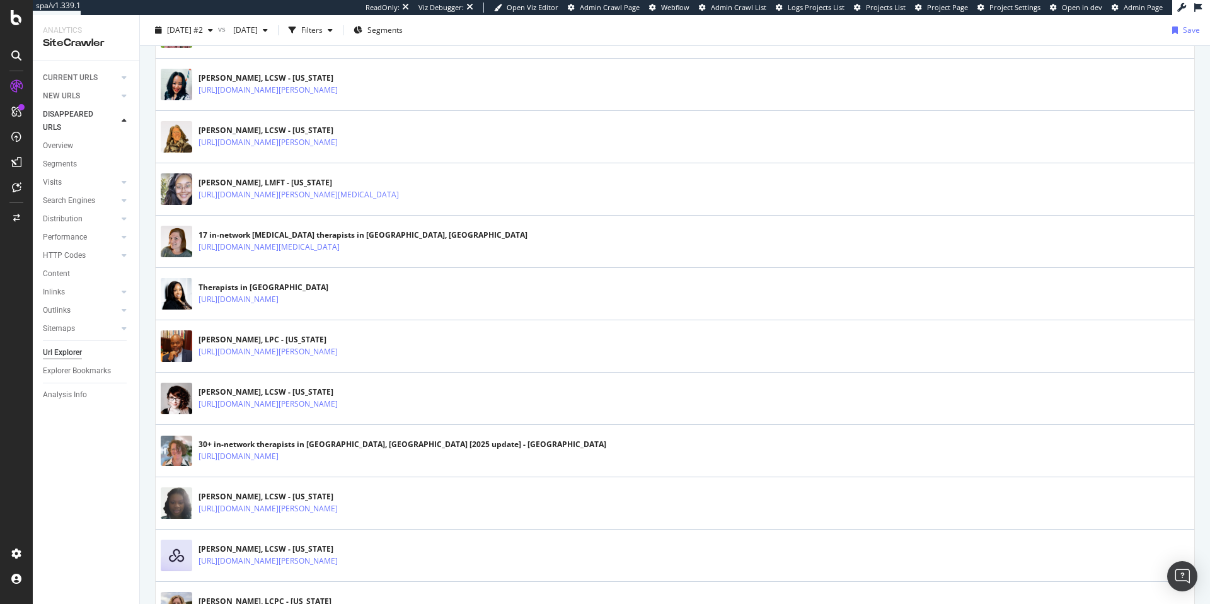
scroll to position [1243, 0]
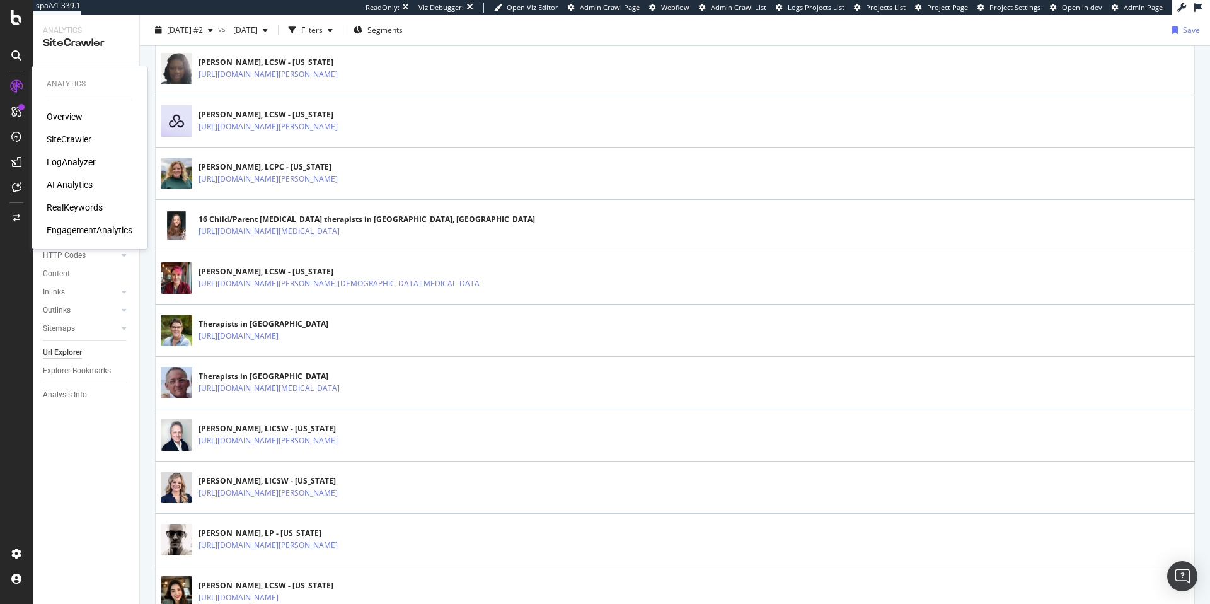
click at [76, 141] on div "SiteCrawler" at bounding box center [69, 139] width 45 height 13
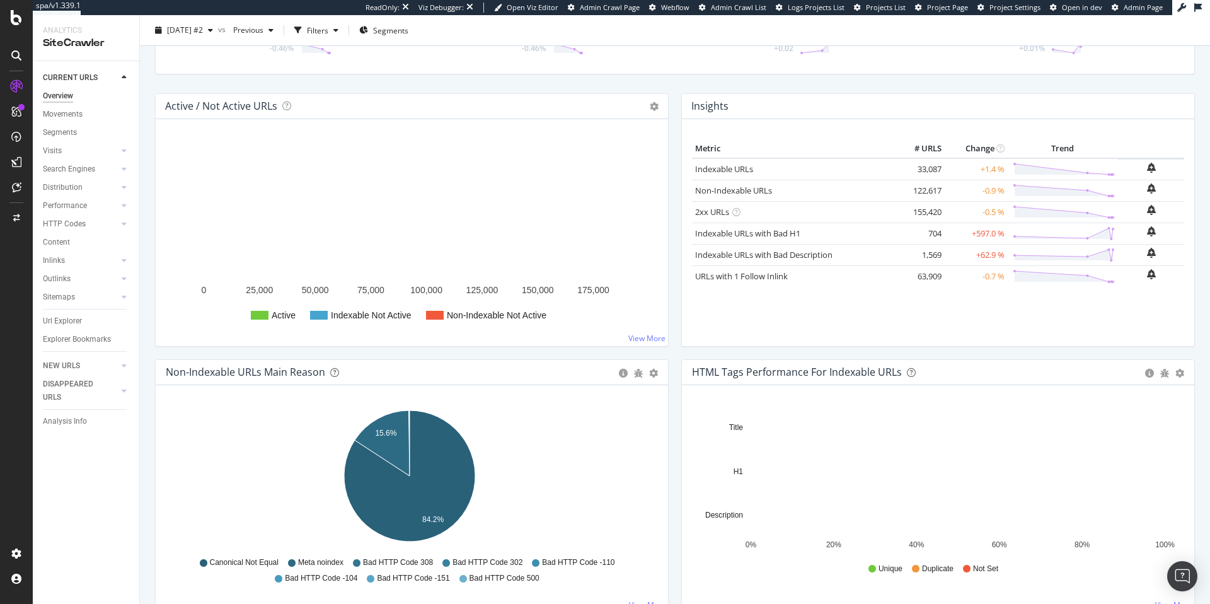
scroll to position [379, 0]
